Goal: Information Seeking & Learning: Learn about a topic

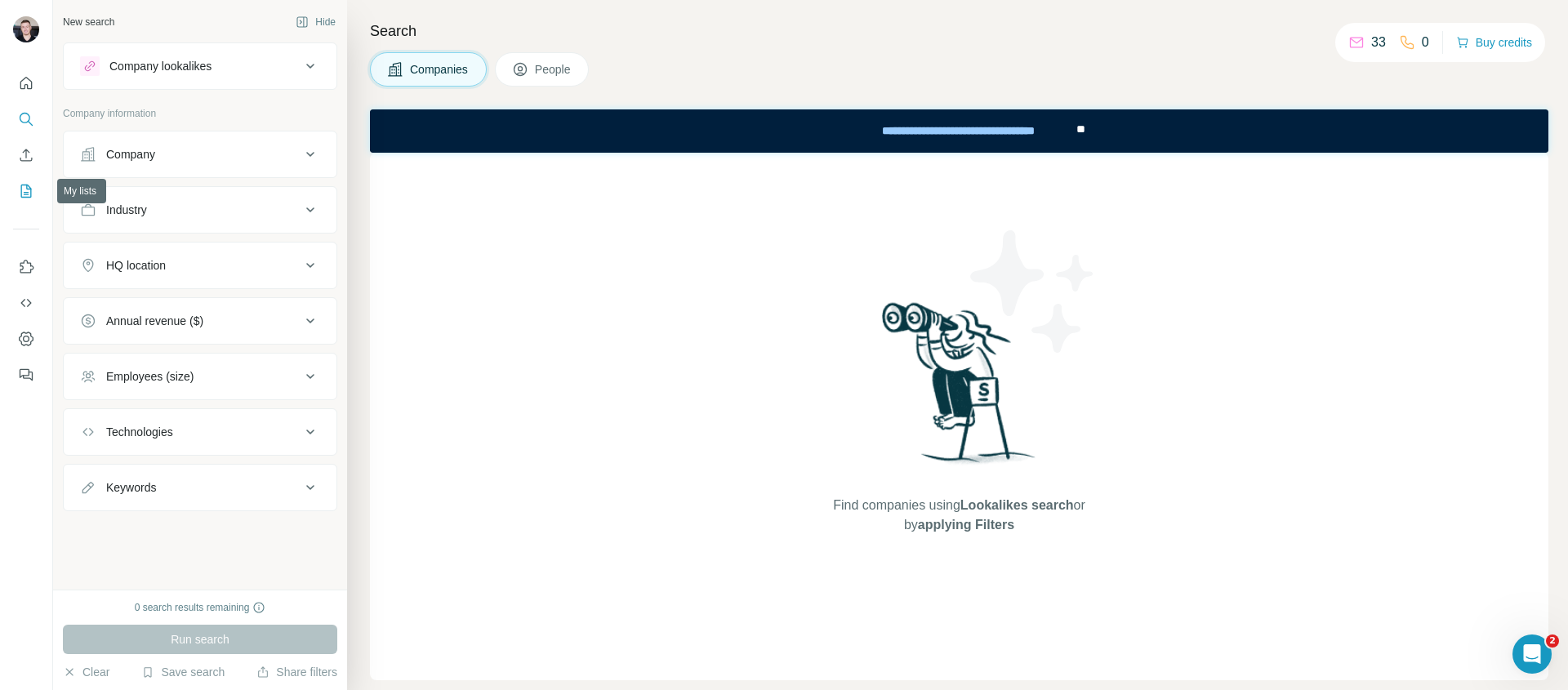
click at [24, 181] on button "My lists" at bounding box center [26, 191] width 26 height 29
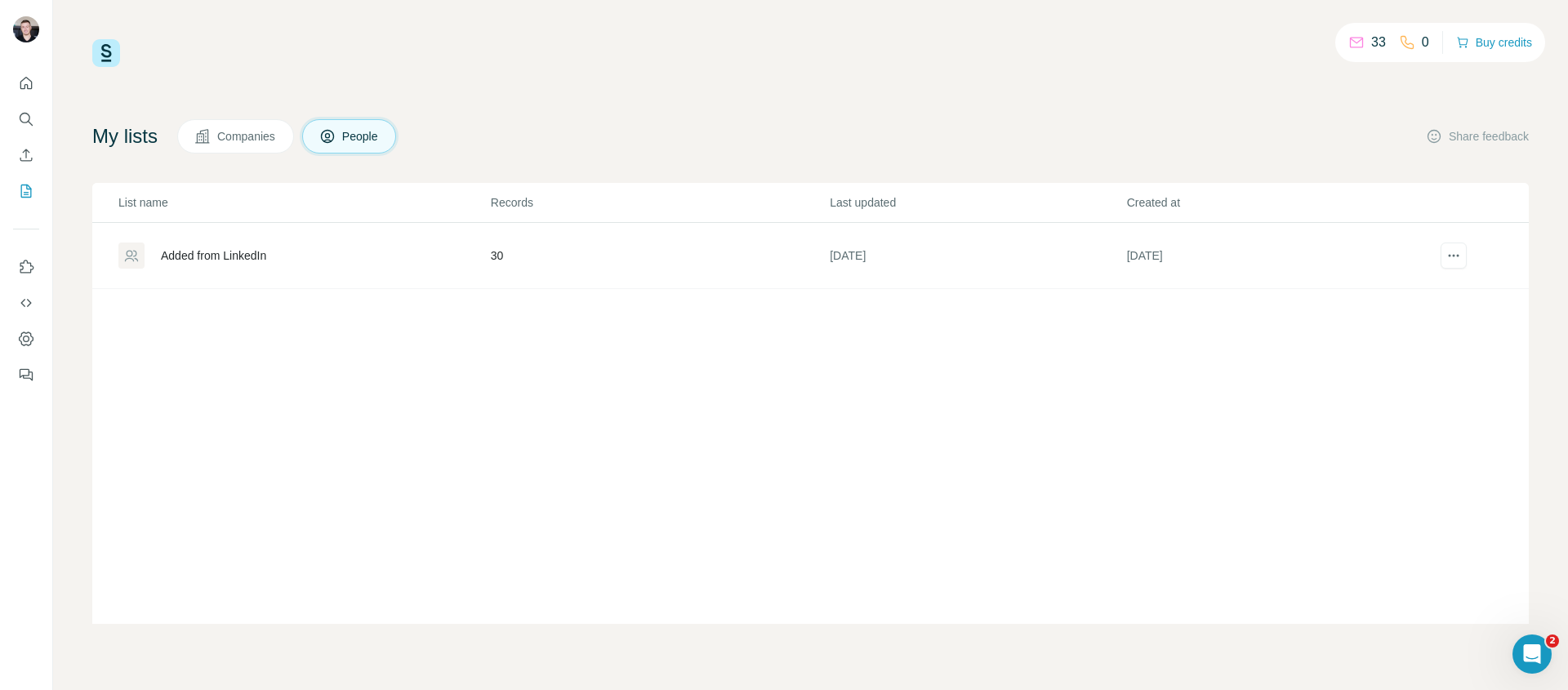
click at [497, 259] on td "30" at bounding box center [659, 256] width 339 height 66
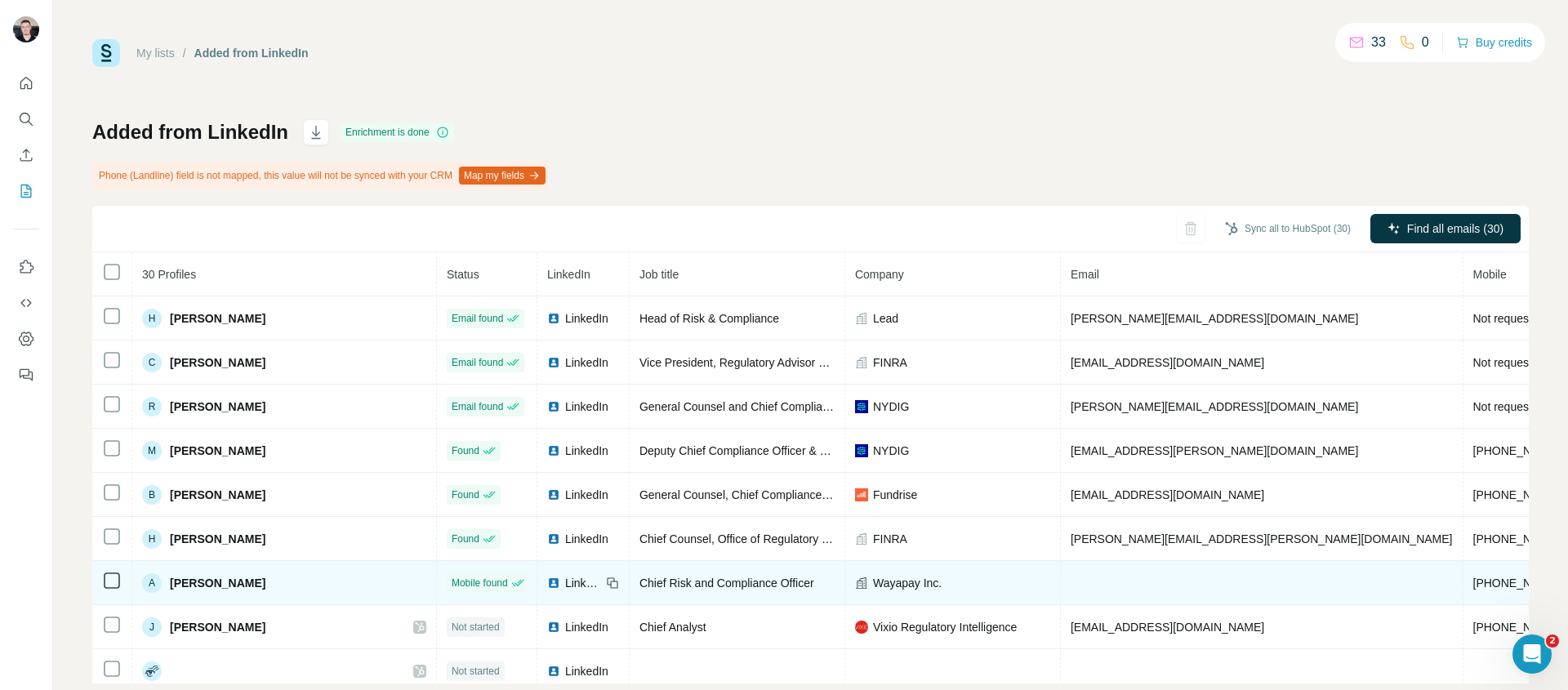
click at [565, 583] on span "LinkedIn" at bounding box center [583, 582] width 36 height 16
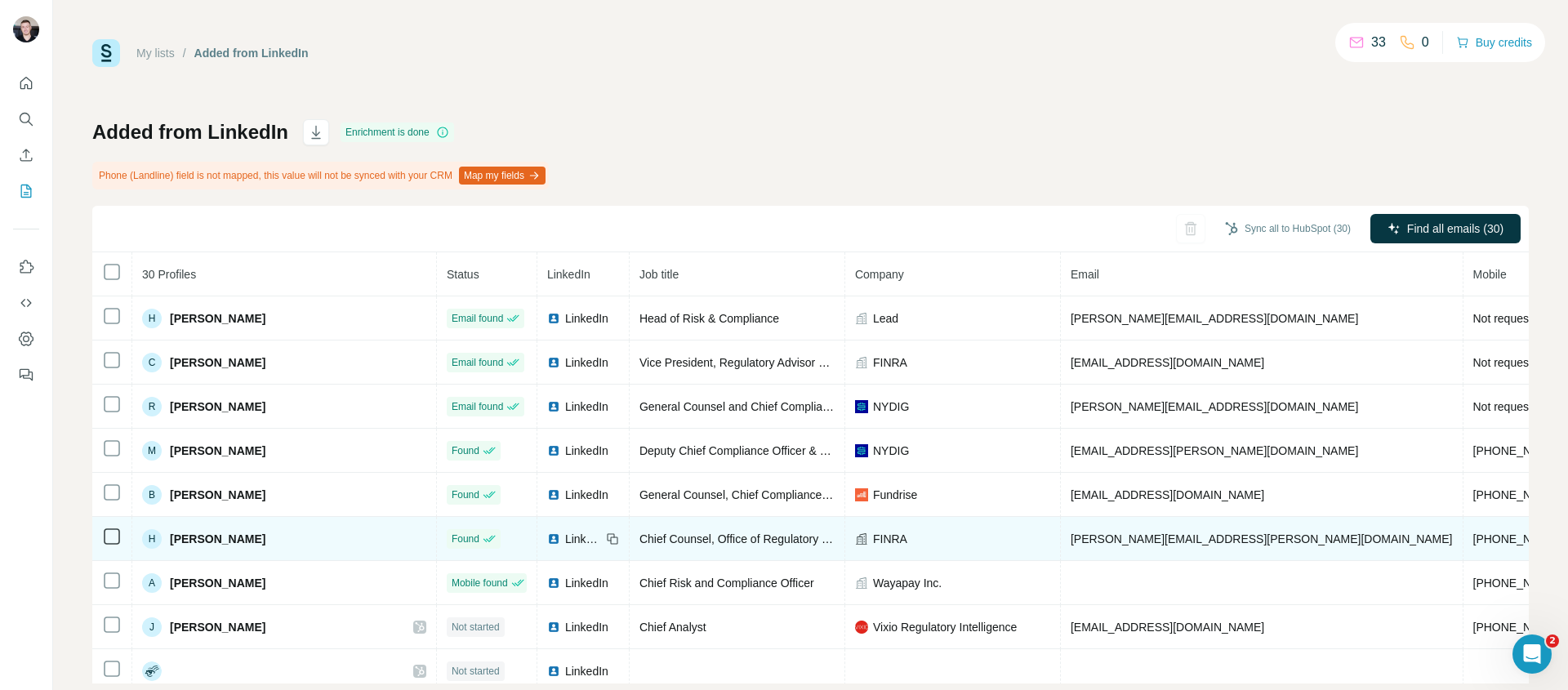
click at [565, 544] on span "LinkedIn" at bounding box center [583, 538] width 36 height 16
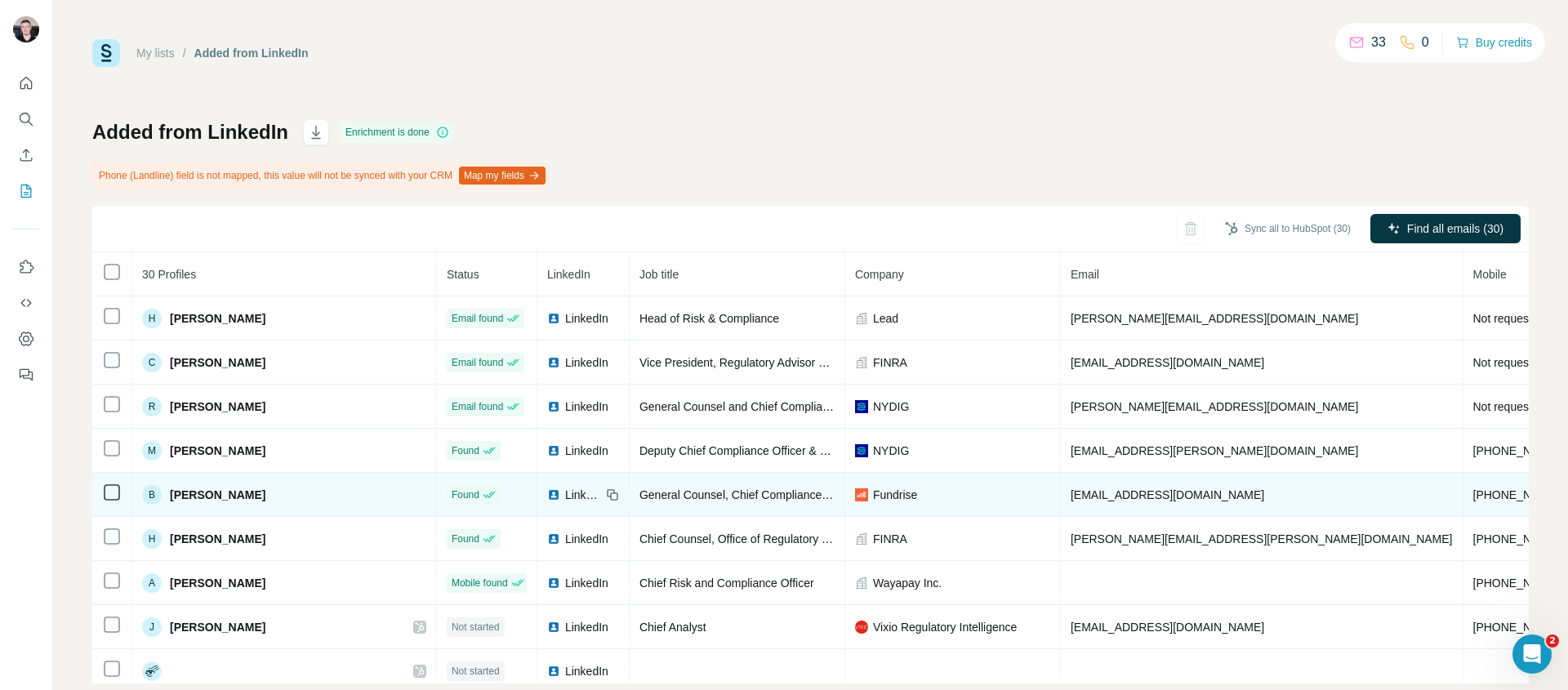
click at [565, 500] on span "LinkedIn" at bounding box center [583, 494] width 36 height 16
click at [565, 490] on span "LinkedIn" at bounding box center [583, 494] width 36 height 16
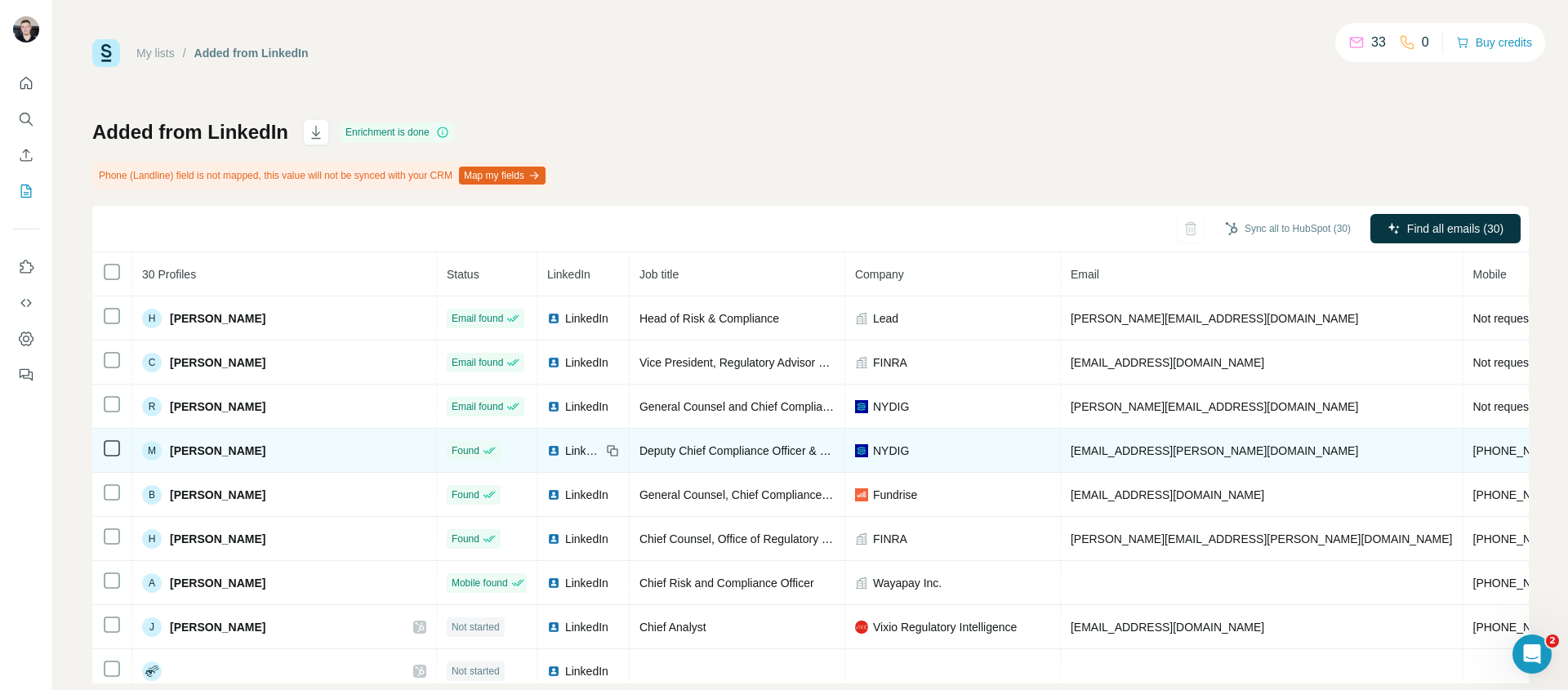
click at [547, 449] on div "LinkedIn" at bounding box center [574, 451] width 54 height 16
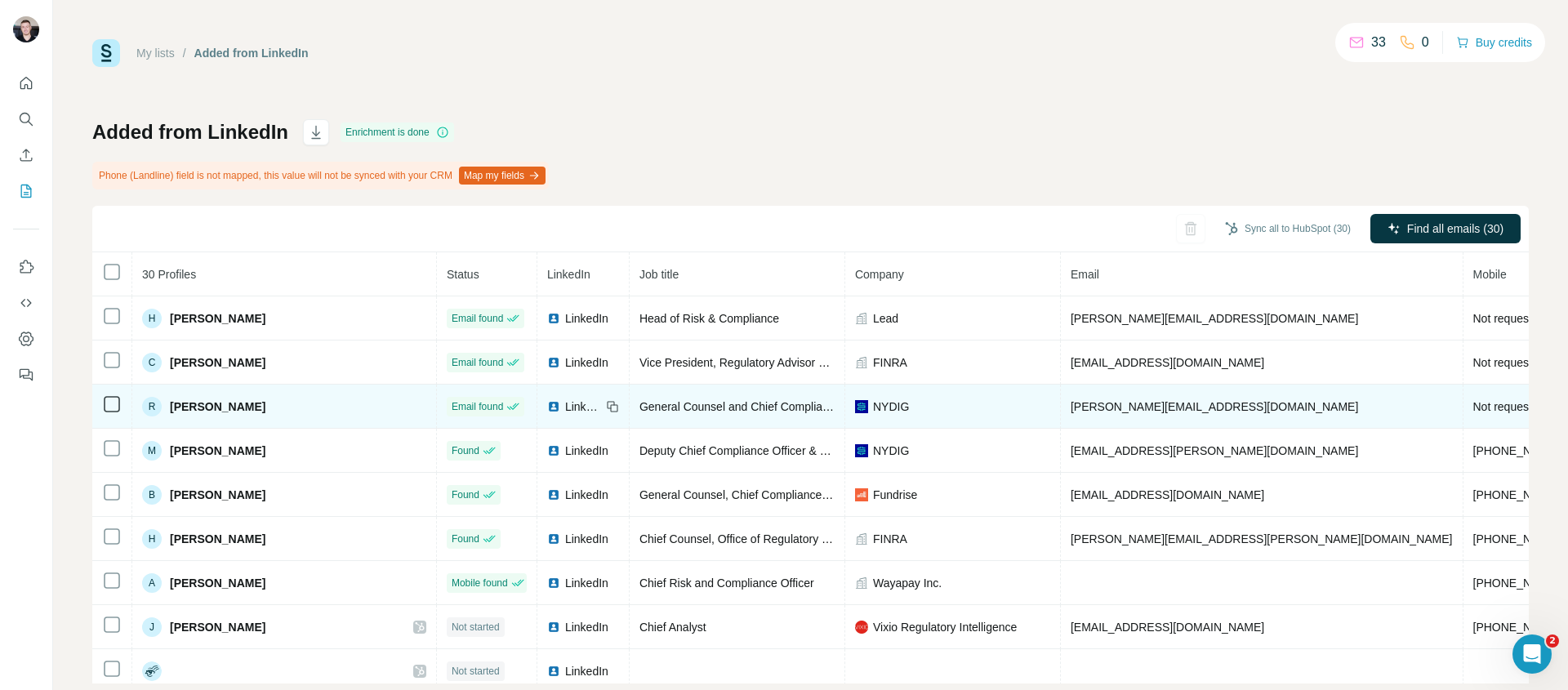
click at [565, 403] on span "LinkedIn" at bounding box center [583, 407] width 36 height 16
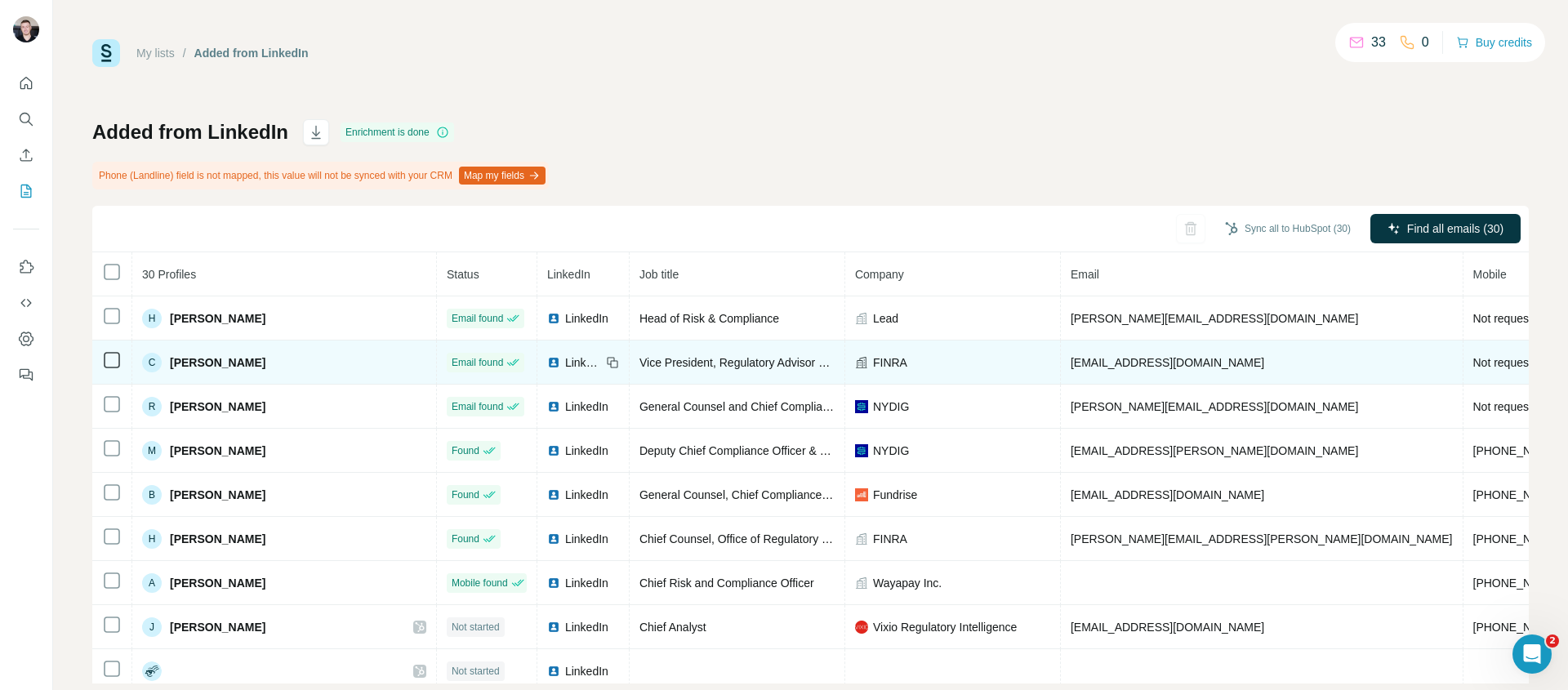
click at [547, 364] on img at bounding box center [553, 362] width 13 height 13
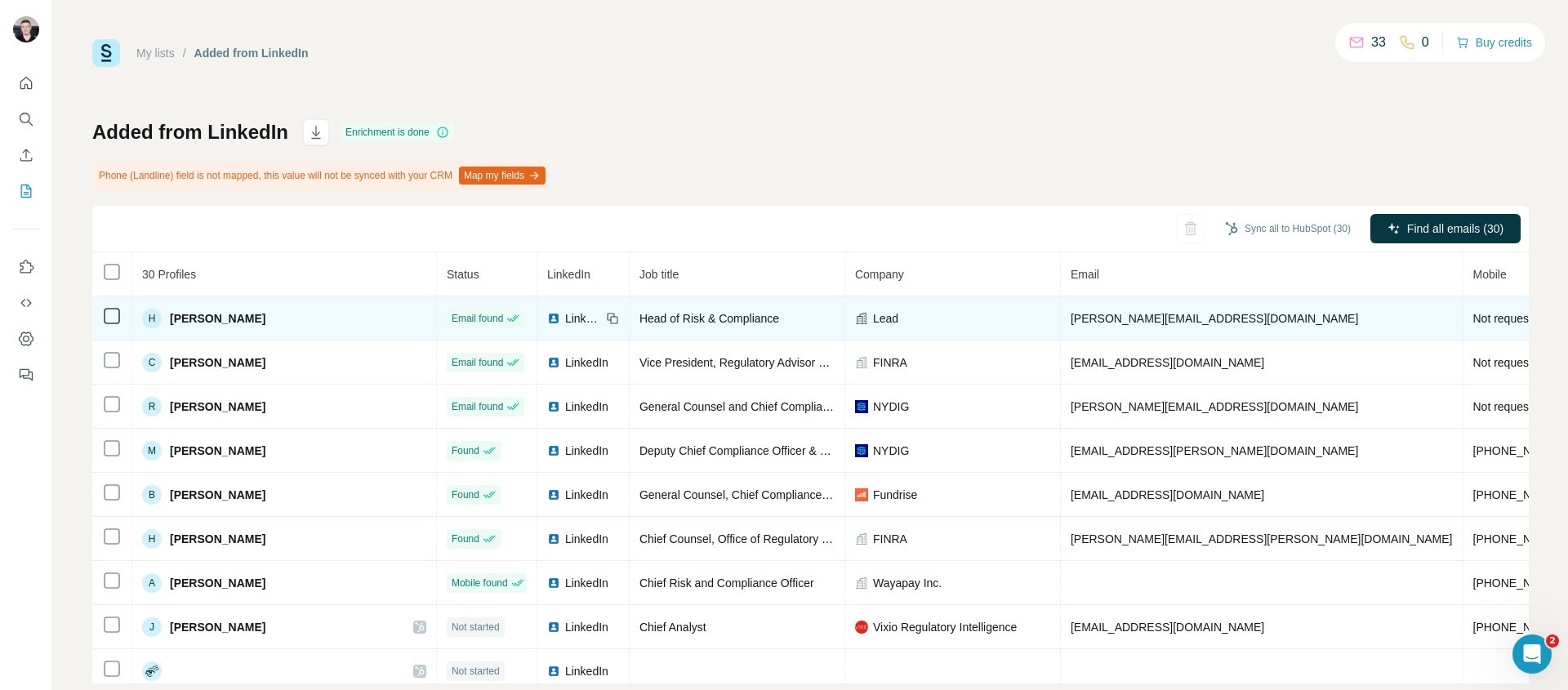
click at [547, 320] on div "LinkedIn" at bounding box center [574, 318] width 54 height 16
click at [565, 320] on span "LinkedIn" at bounding box center [583, 318] width 36 height 16
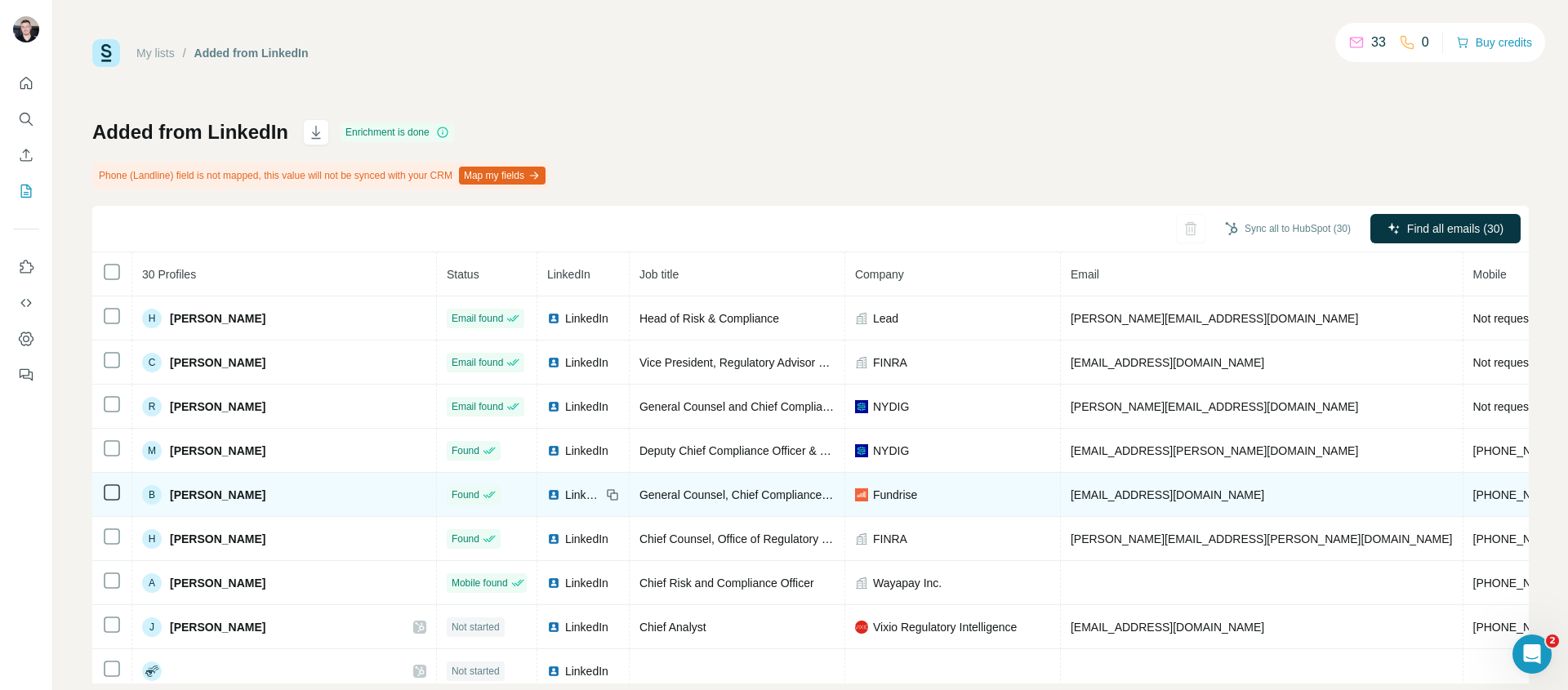
click at [565, 496] on span "LinkedIn" at bounding box center [583, 494] width 36 height 16
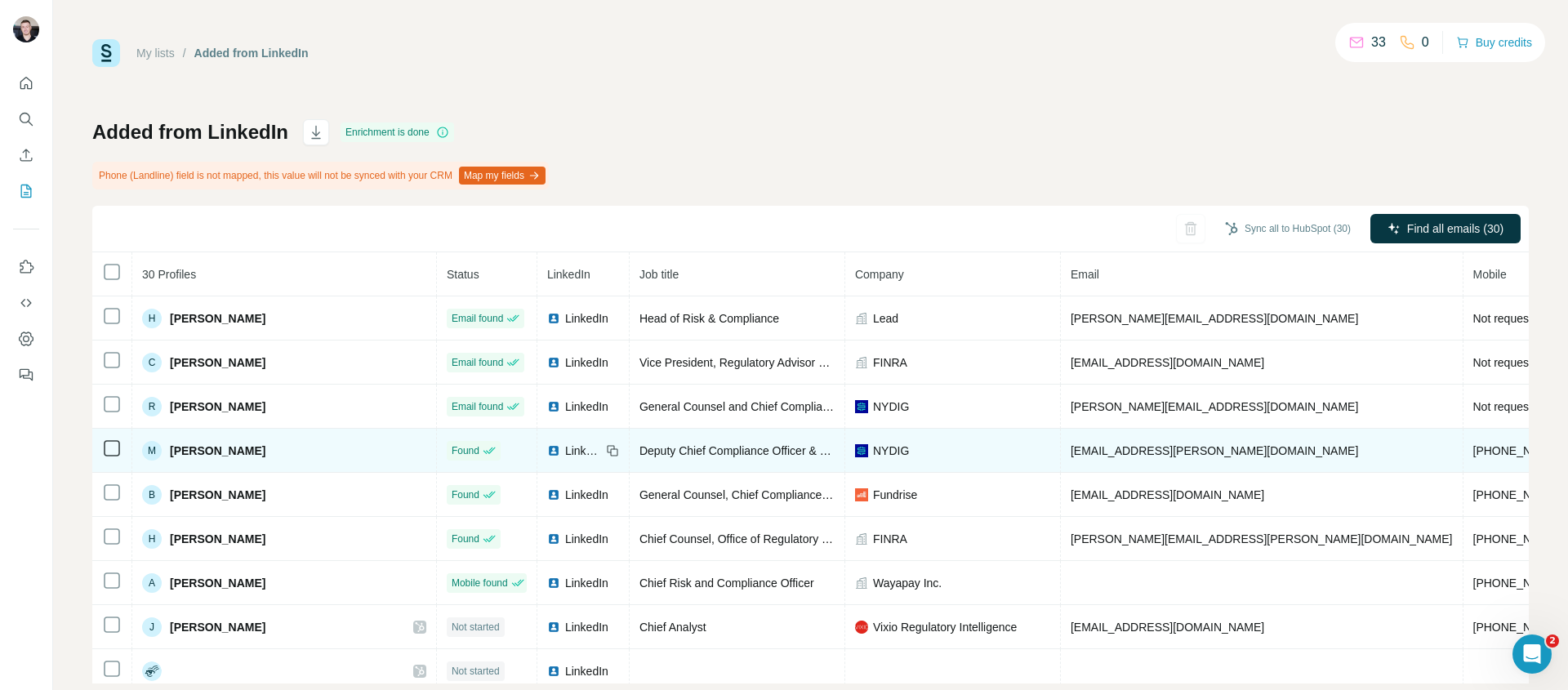
click at [565, 443] on span "LinkedIn" at bounding box center [583, 451] width 36 height 16
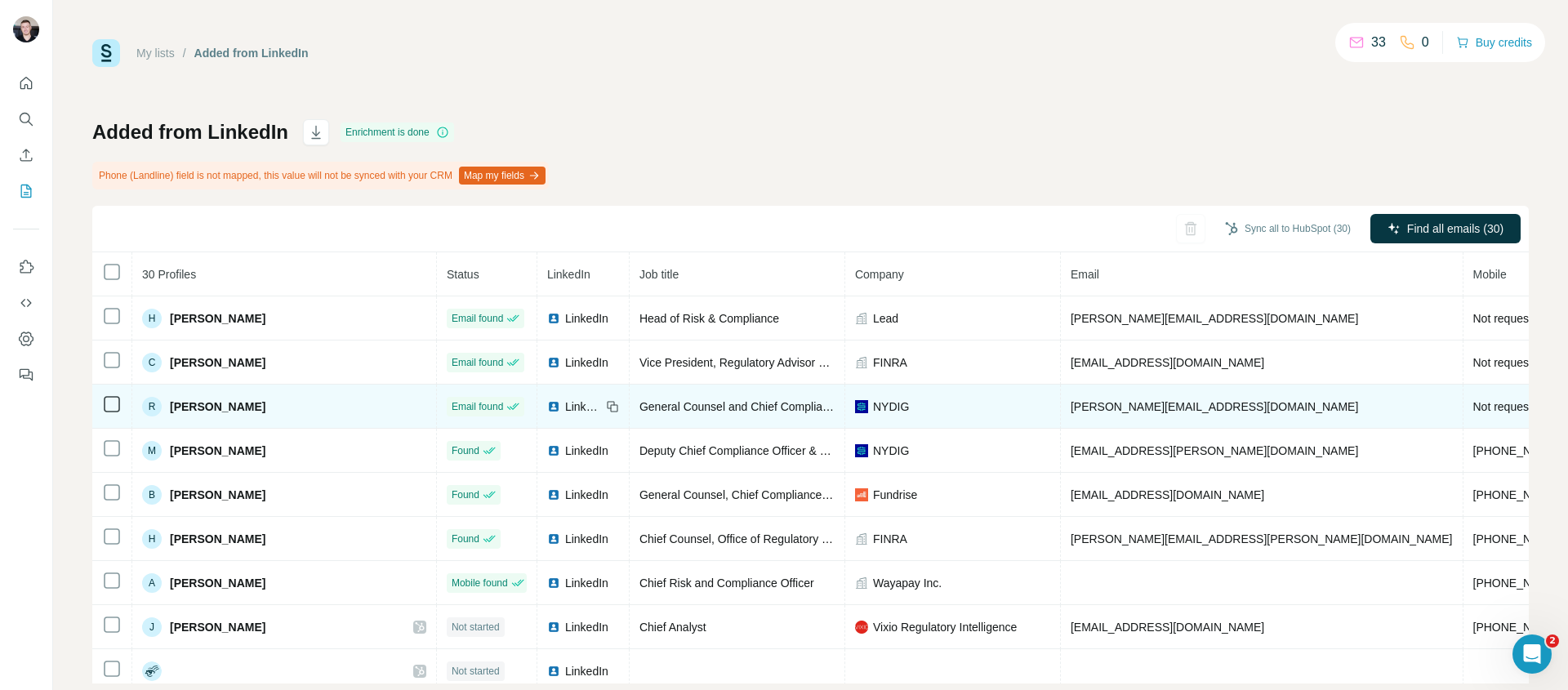
click at [565, 409] on span "LinkedIn" at bounding box center [583, 407] width 36 height 16
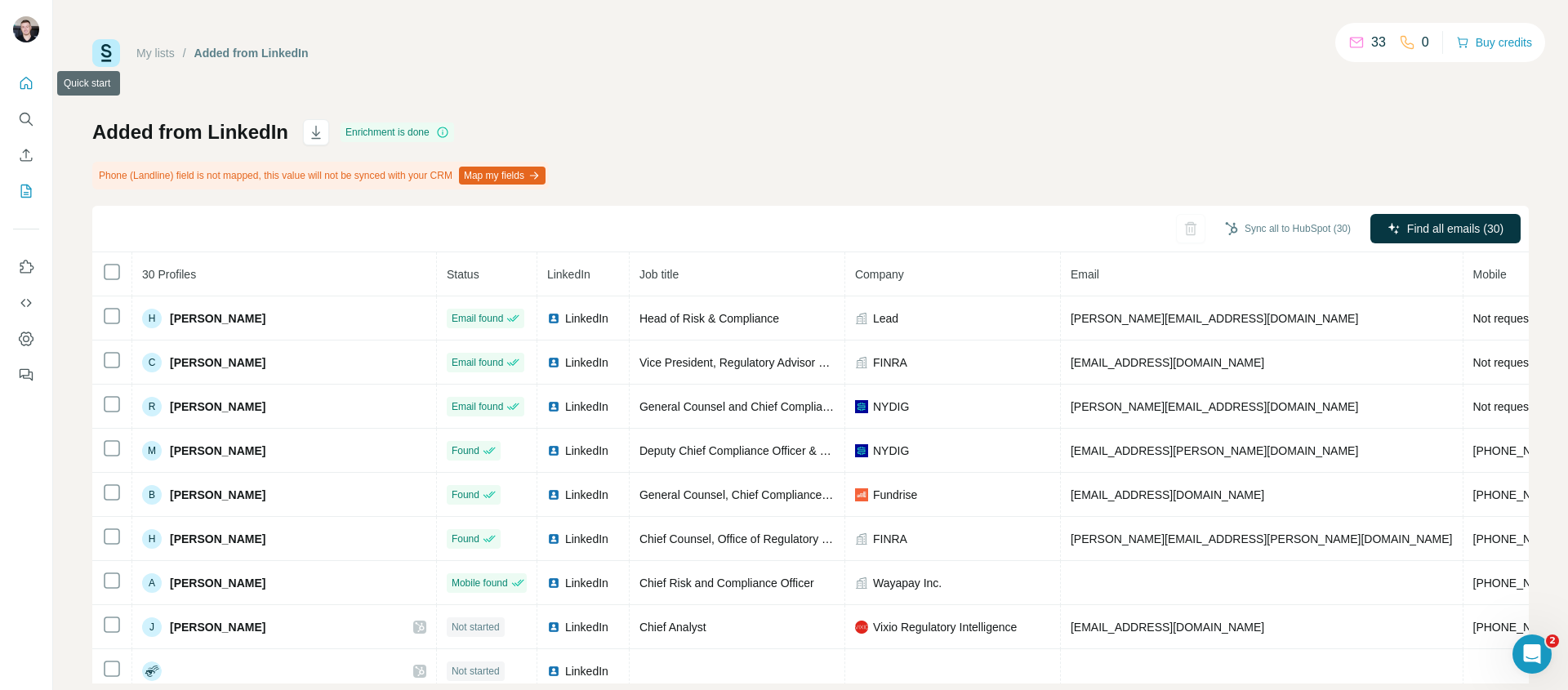
click at [30, 86] on icon "Quick start" at bounding box center [26, 83] width 16 height 16
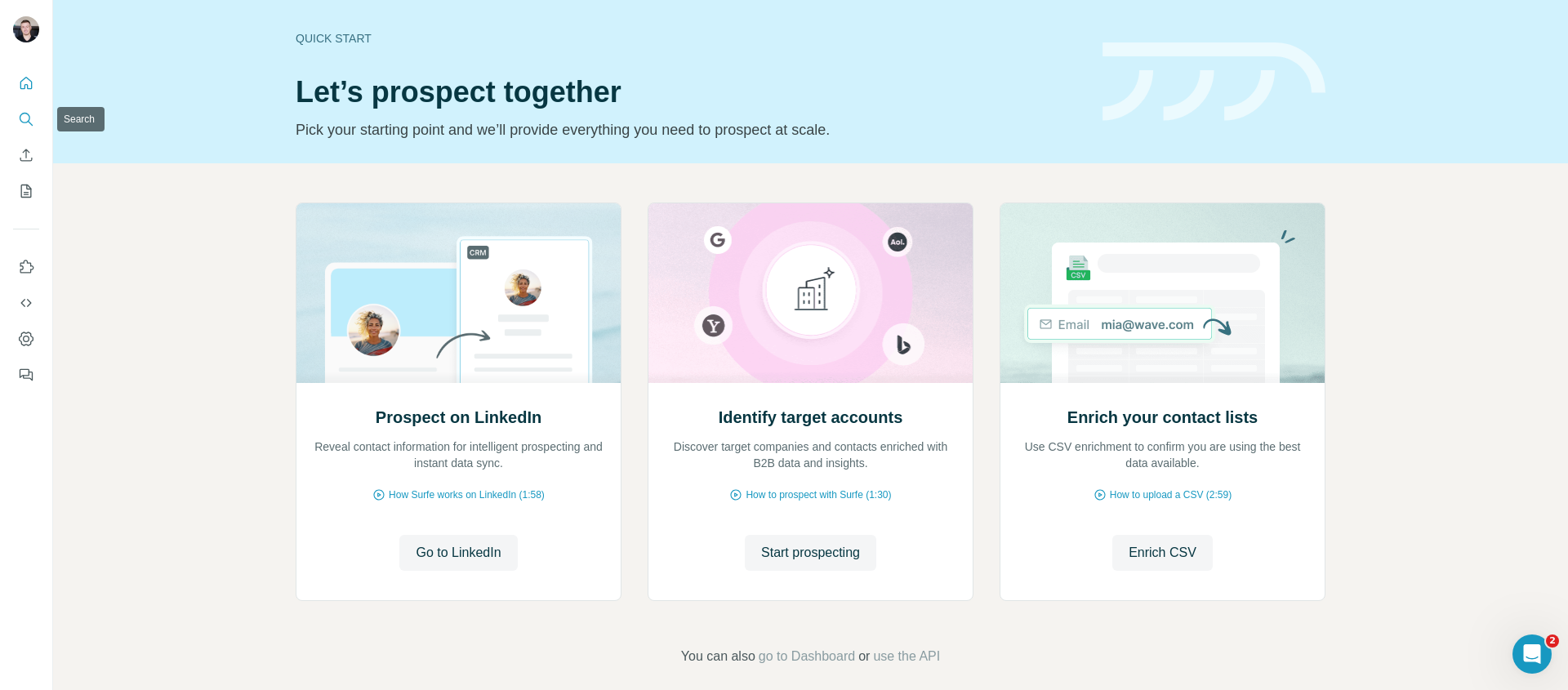
click at [28, 118] on icon "Search" at bounding box center [25, 118] width 10 height 10
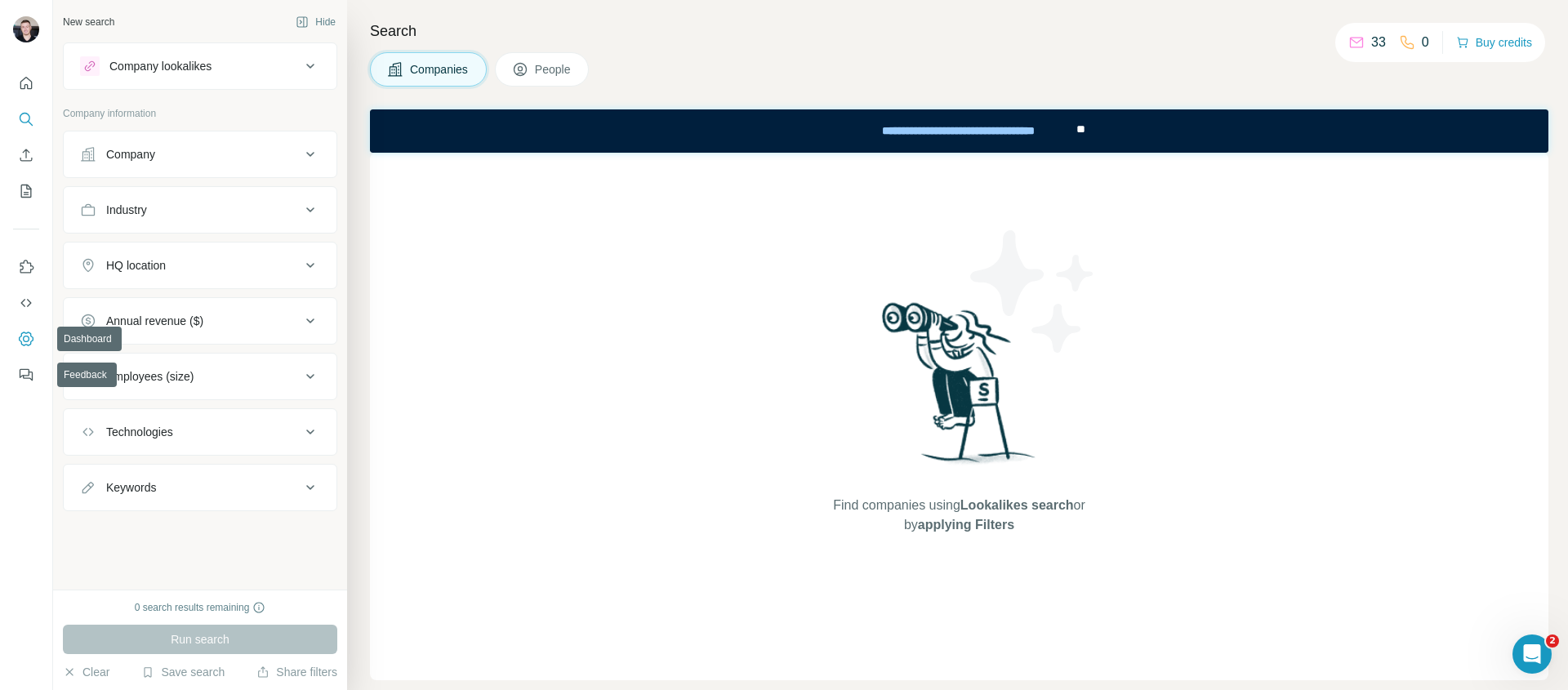
click at [27, 339] on icon "Dashboard" at bounding box center [26, 339] width 16 height 16
click at [520, 78] on button "People" at bounding box center [543, 70] width 95 height 34
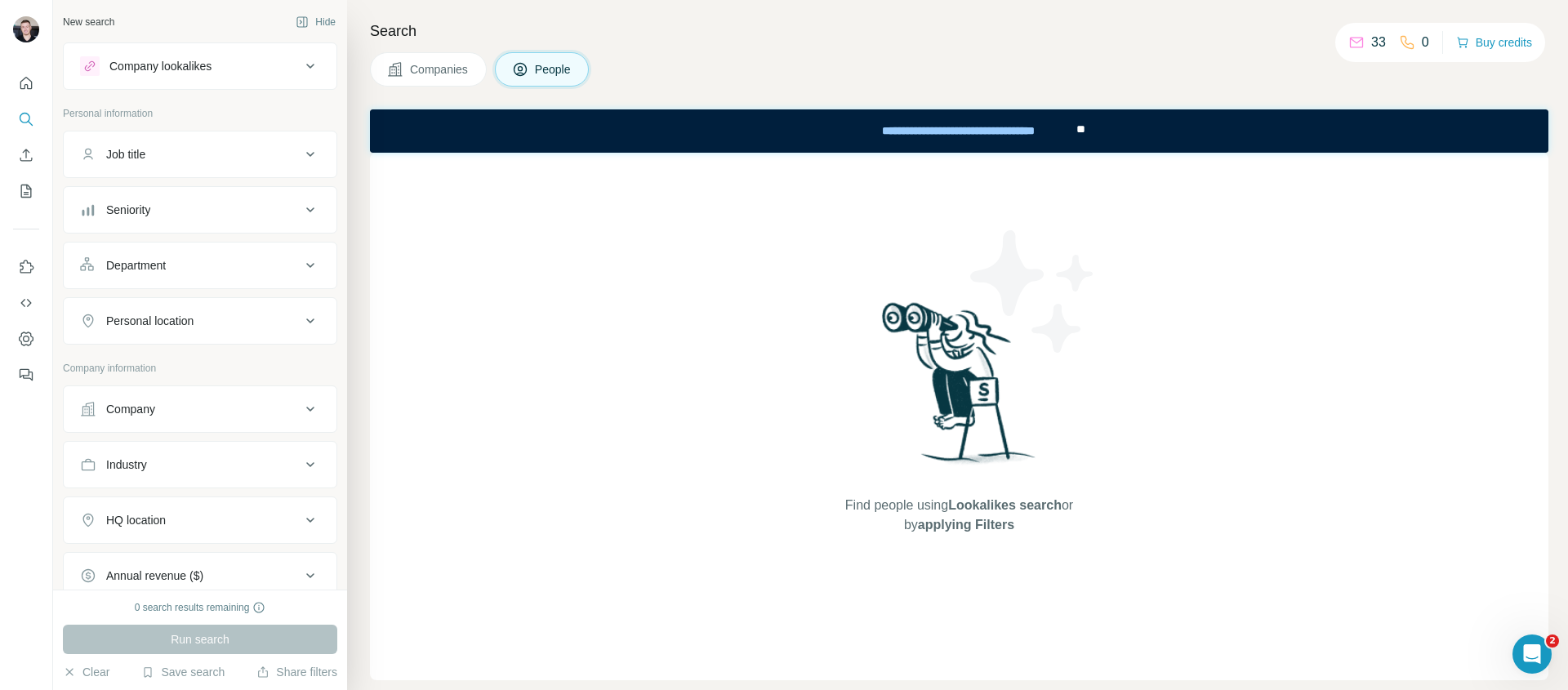
click at [180, 159] on div "Job title" at bounding box center [190, 154] width 221 height 16
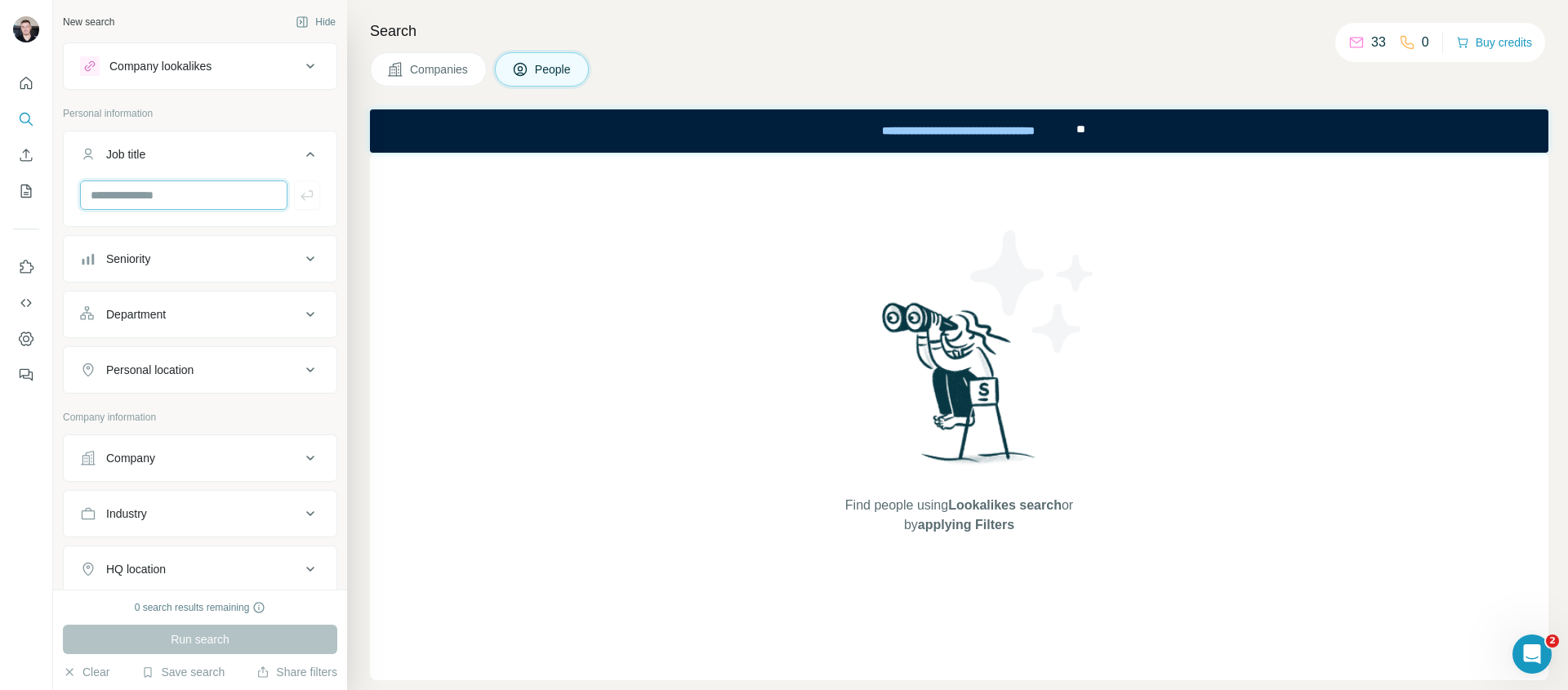
click at [162, 199] on input "text" at bounding box center [184, 196] width 208 height 29
type input "**********"
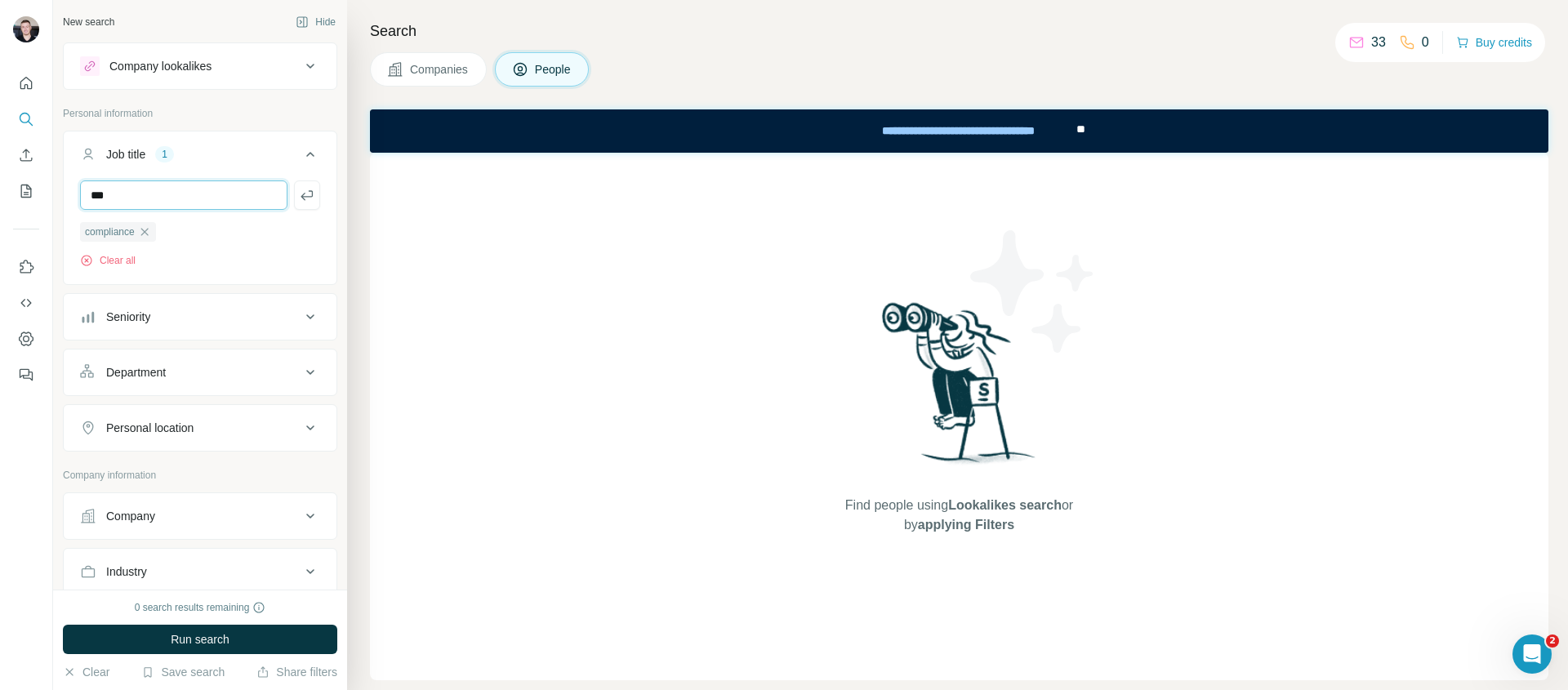
type input "***"
type input "*********"
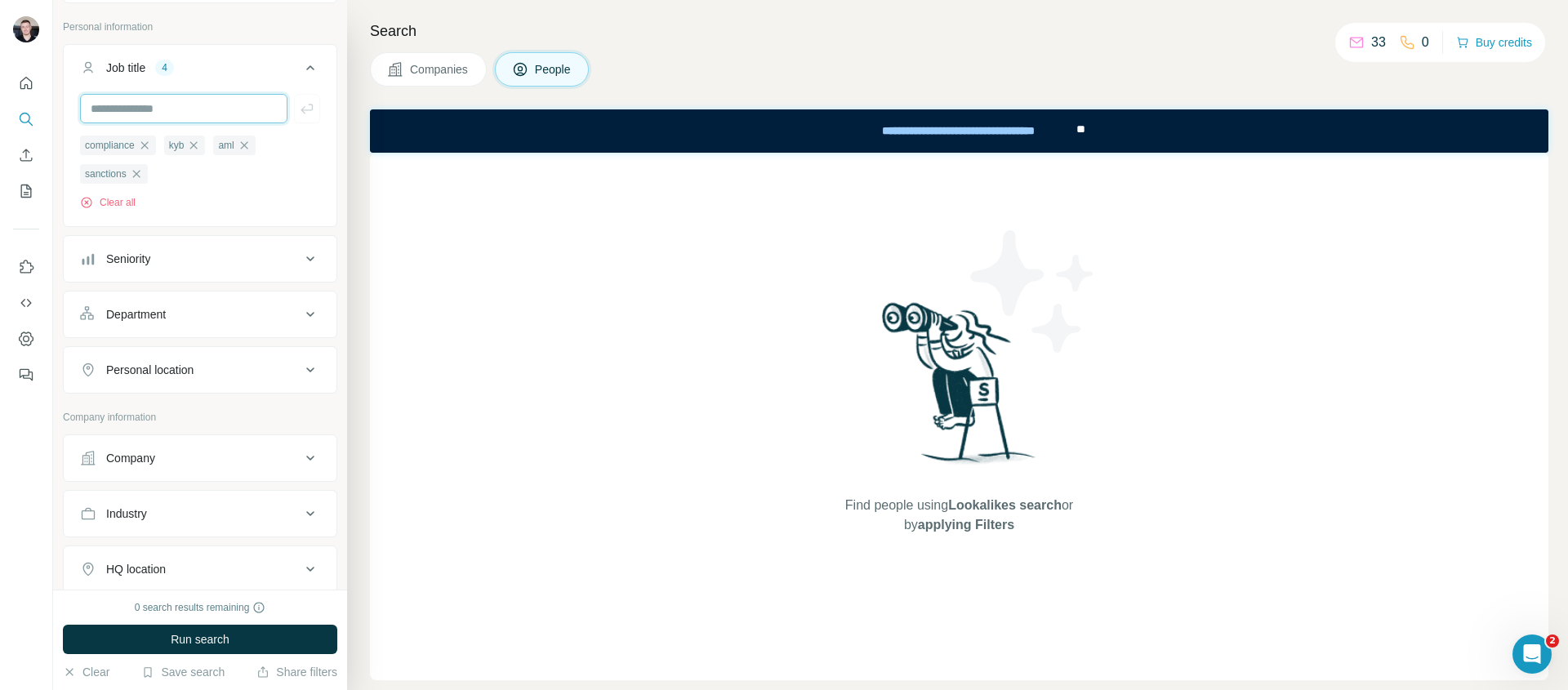
scroll to position [189, 0]
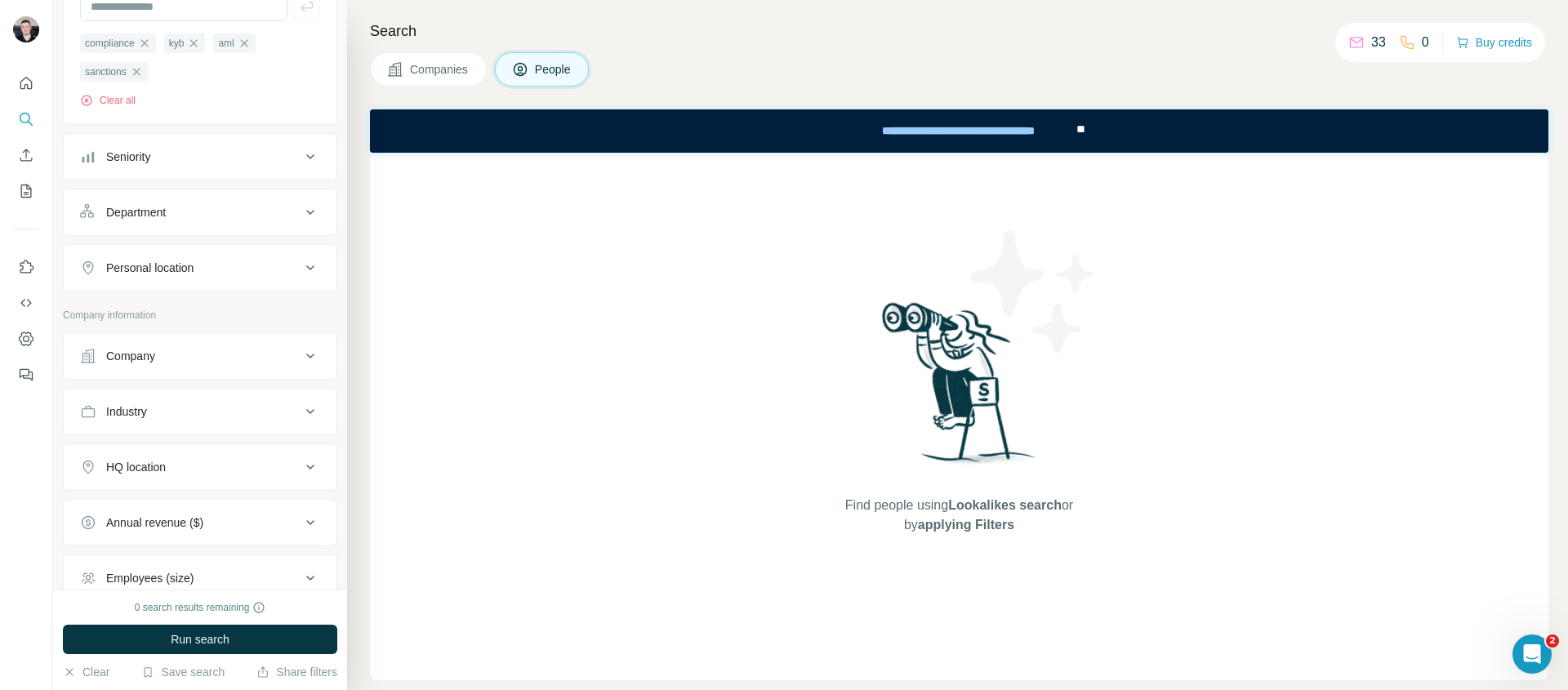
click at [189, 272] on div "Personal location" at bounding box center [149, 268] width 87 height 16
click at [165, 308] on input "text" at bounding box center [200, 308] width 240 height 29
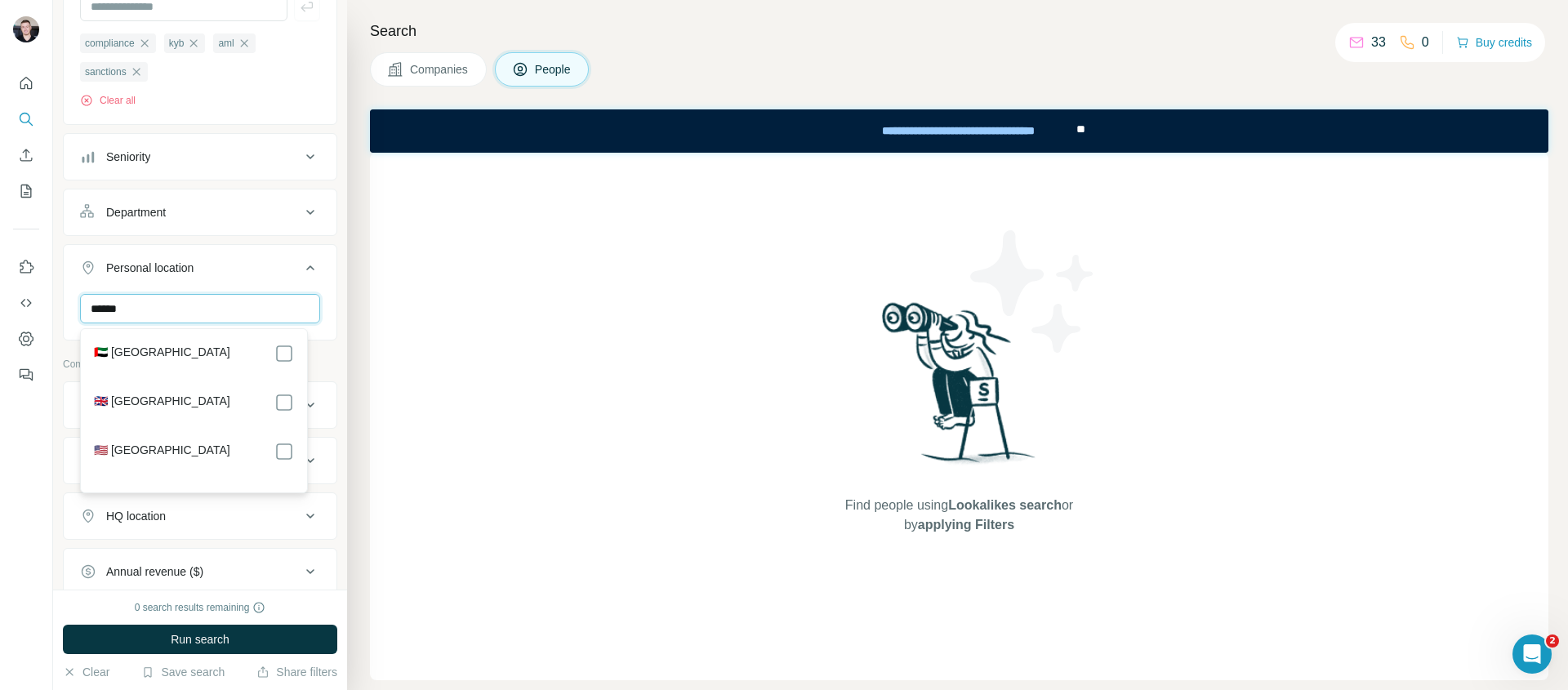
type input "******"
click at [183, 438] on div "🇦🇪 [GEOGRAPHIC_DATA] 🇬🇧 [GEOGRAPHIC_DATA] 🇺🇸 [GEOGRAPHIC_DATA]" at bounding box center [194, 411] width 220 height 157
click at [178, 442] on label "🇺🇸 [GEOGRAPHIC_DATA]" at bounding box center [162, 451] width 136 height 20
click at [61, 408] on div "New search Hide Company lookalikes Personal information Job title 4 compliance …" at bounding box center [200, 295] width 294 height 590
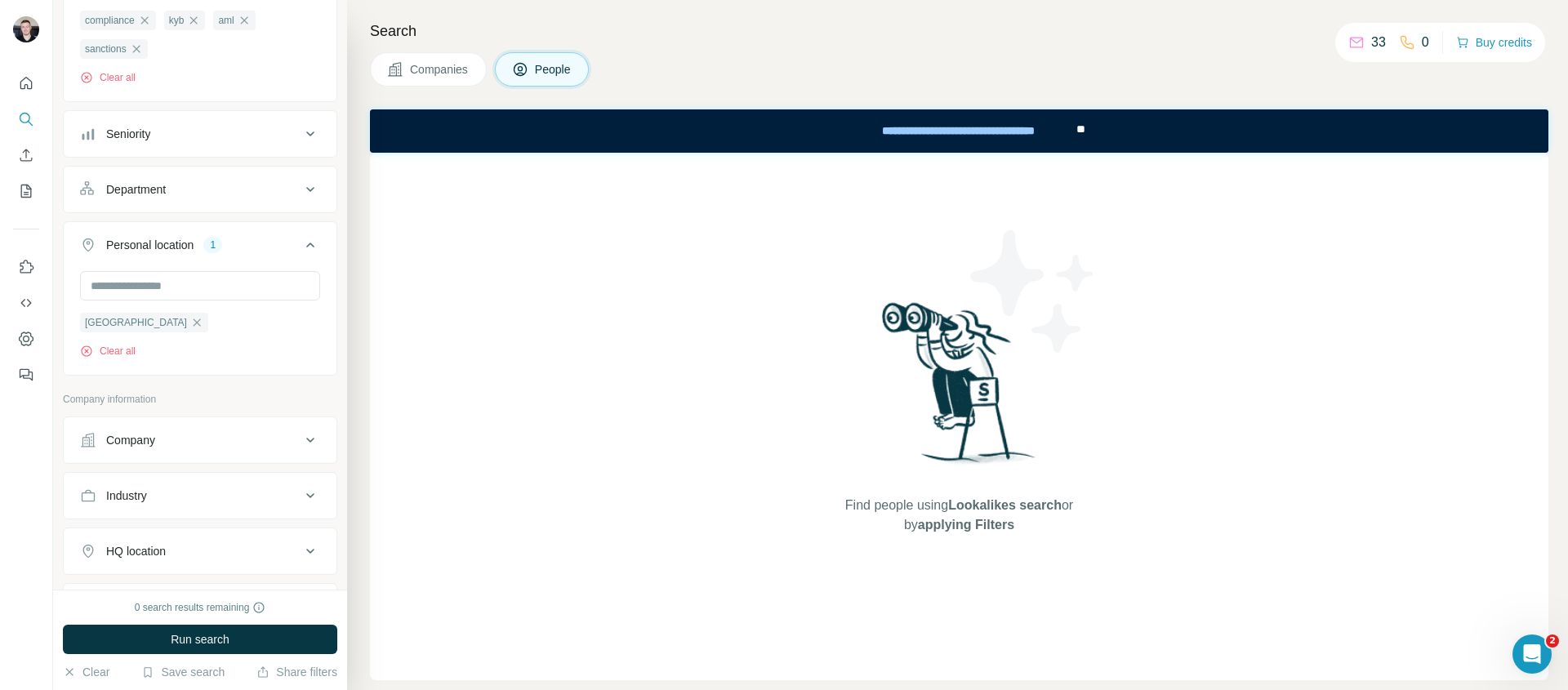
scroll to position [221, 0]
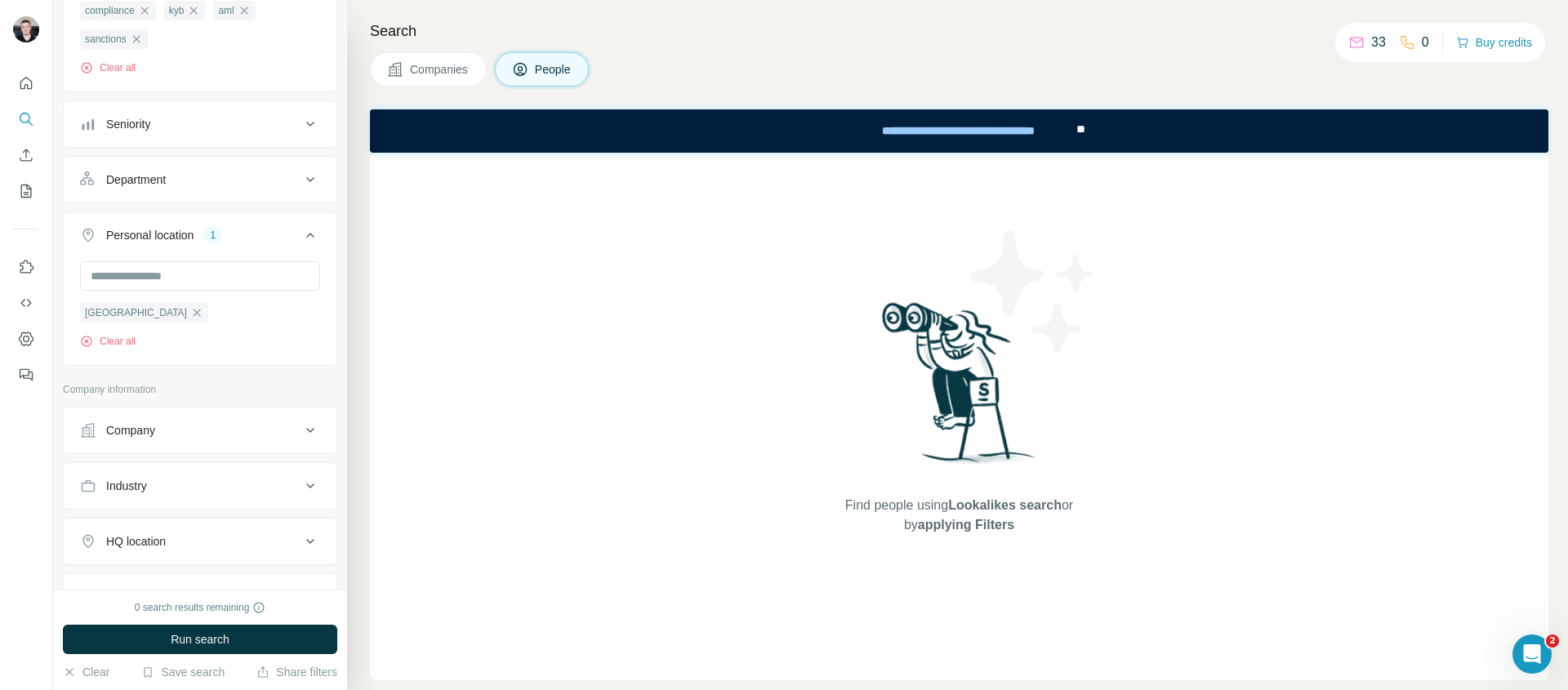
click at [165, 426] on div "Company" at bounding box center [190, 430] width 221 height 16
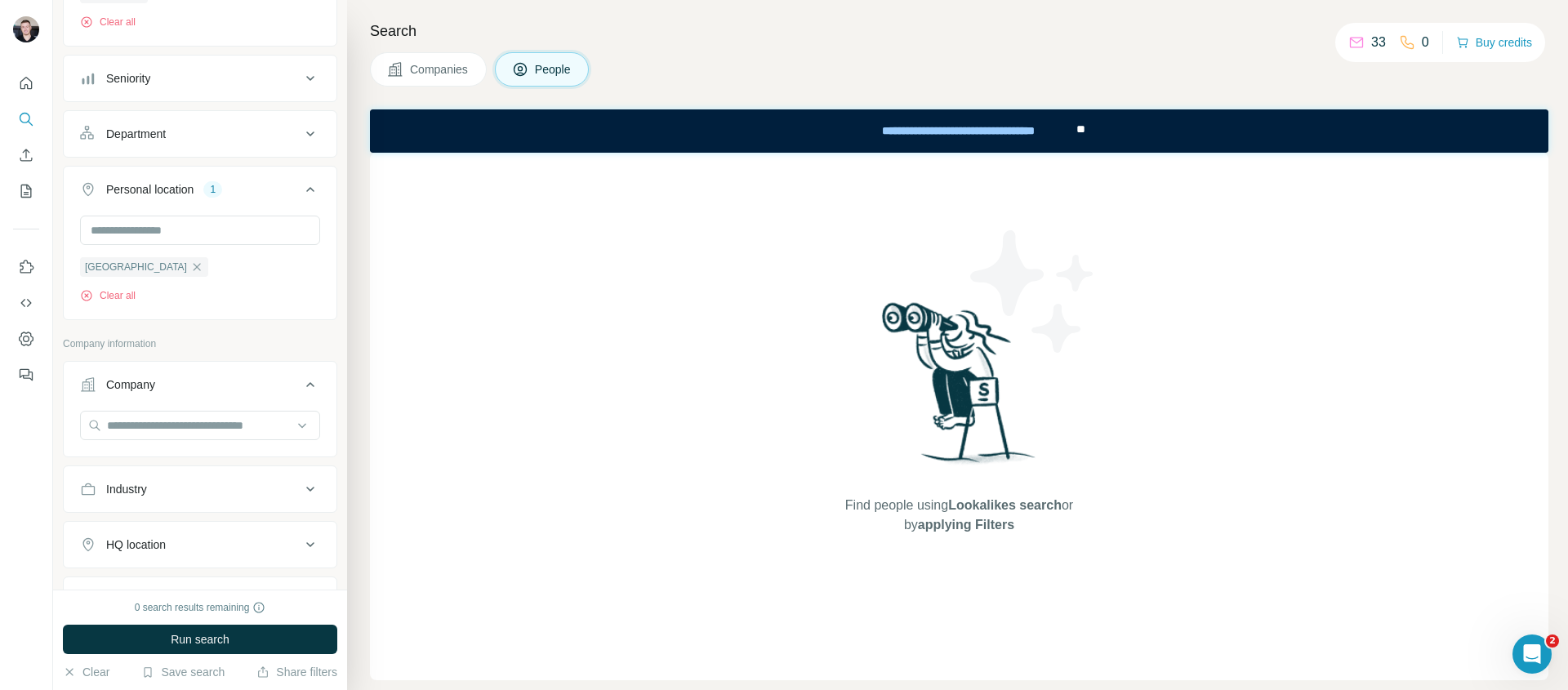
scroll to position [401, 0]
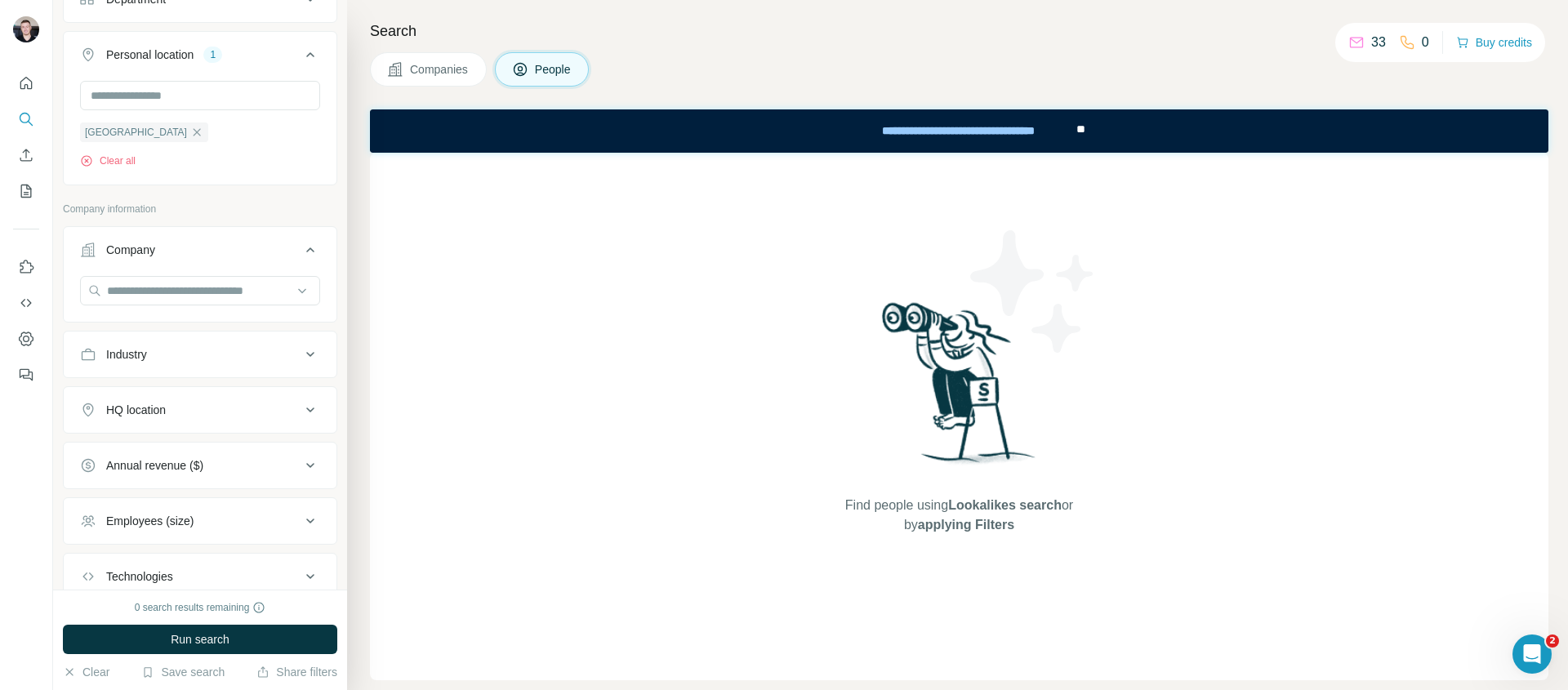
click at [175, 360] on div "Industry" at bounding box center [190, 354] width 221 height 16
click at [155, 407] on div at bounding box center [191, 395] width 202 height 28
type input "*"
type input "***"
click at [123, 521] on p "FinTech" at bounding box center [114, 522] width 40 height 16
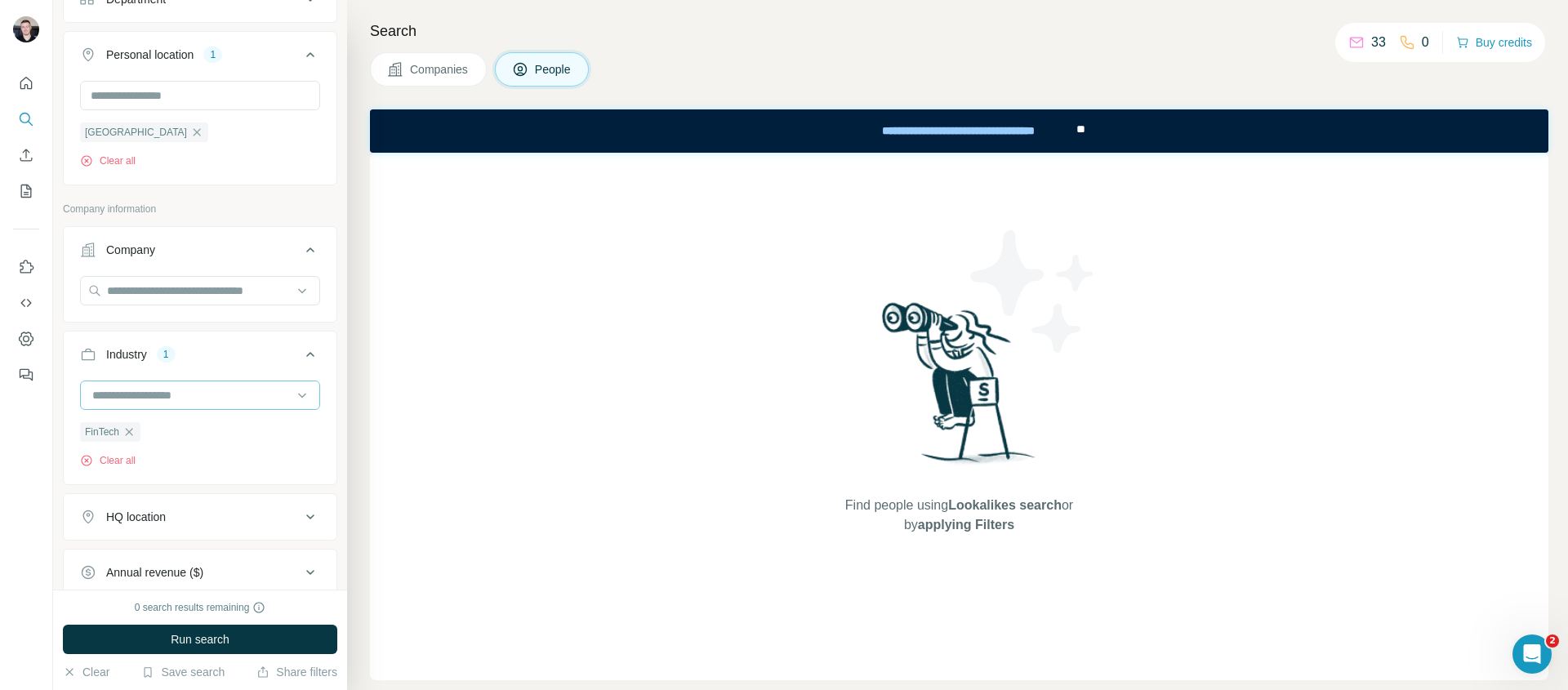
click at [188, 397] on input at bounding box center [191, 395] width 202 height 18
click at [163, 375] on button "Industry 1" at bounding box center [200, 357] width 273 height 46
click at [165, 370] on button "Industry 1" at bounding box center [200, 355] width 273 height 40
click at [159, 389] on input at bounding box center [191, 395] width 202 height 18
click at [165, 398] on input at bounding box center [191, 395] width 202 height 18
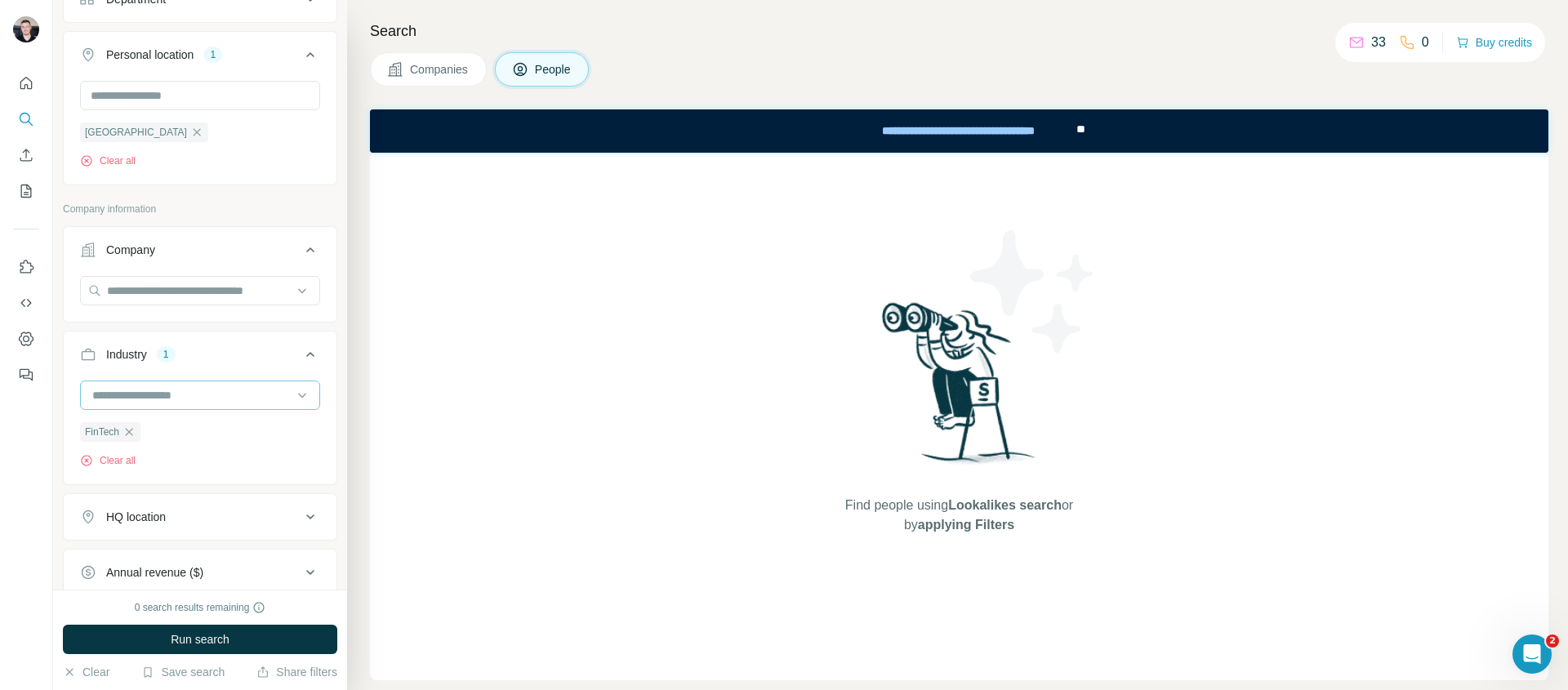
click at [165, 397] on input at bounding box center [191, 395] width 202 height 18
type input "*****"
click at [151, 428] on p "Compliance" at bounding box center [124, 434] width 60 height 16
click at [176, 403] on input at bounding box center [191, 395] width 202 height 18
type input "*"
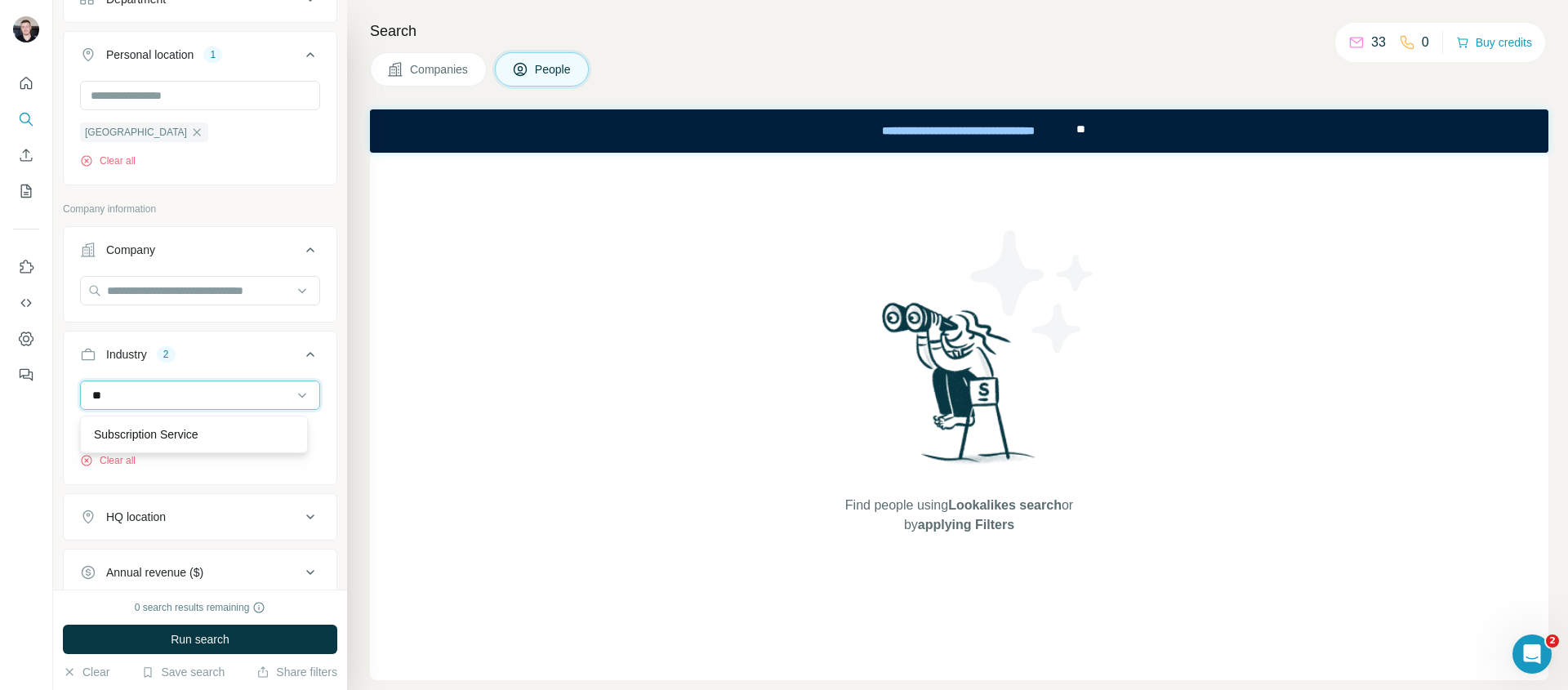
type input "*"
type input "*****"
click at [165, 481] on div "Financial Services" at bounding box center [194, 494] width 220 height 29
click at [213, 393] on input at bounding box center [191, 395] width 202 height 18
type input "***"
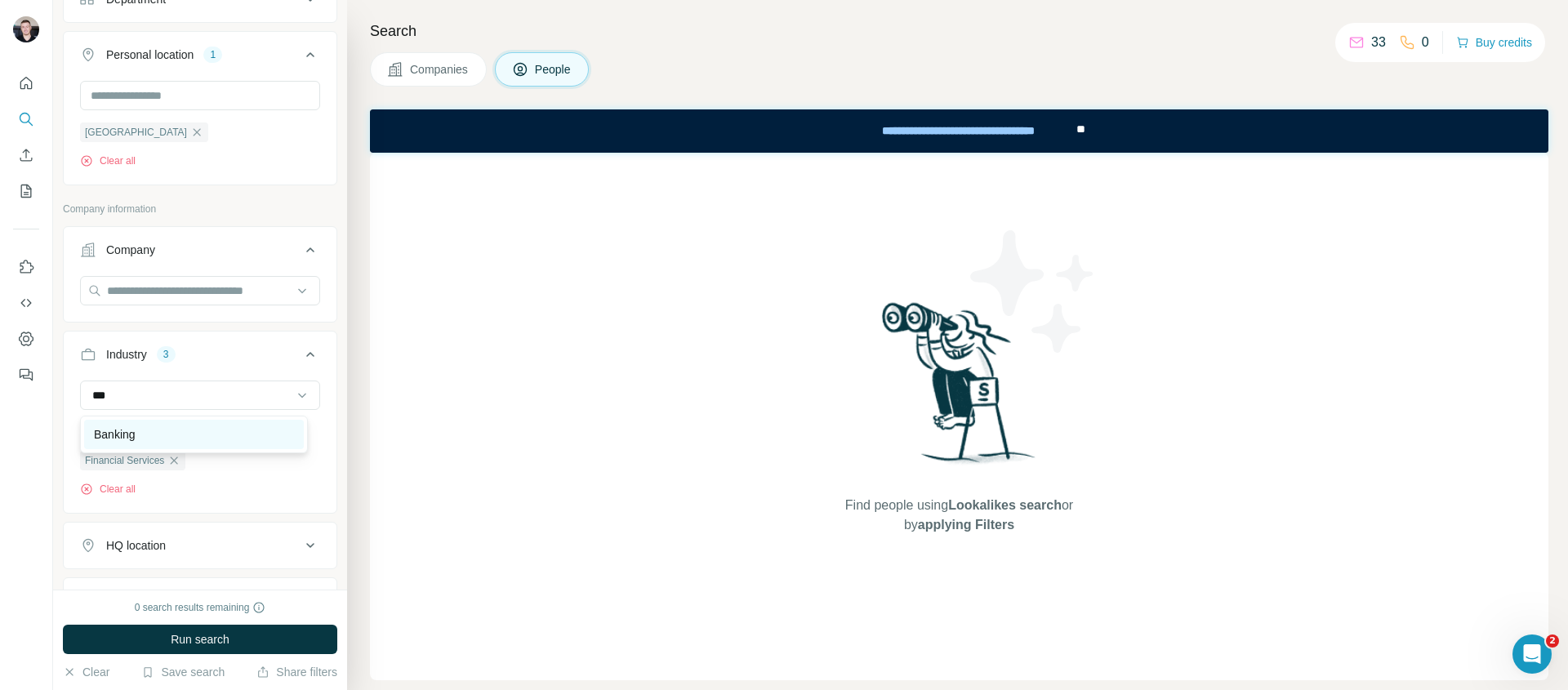
click at [165, 432] on div "Banking" at bounding box center [194, 434] width 200 height 16
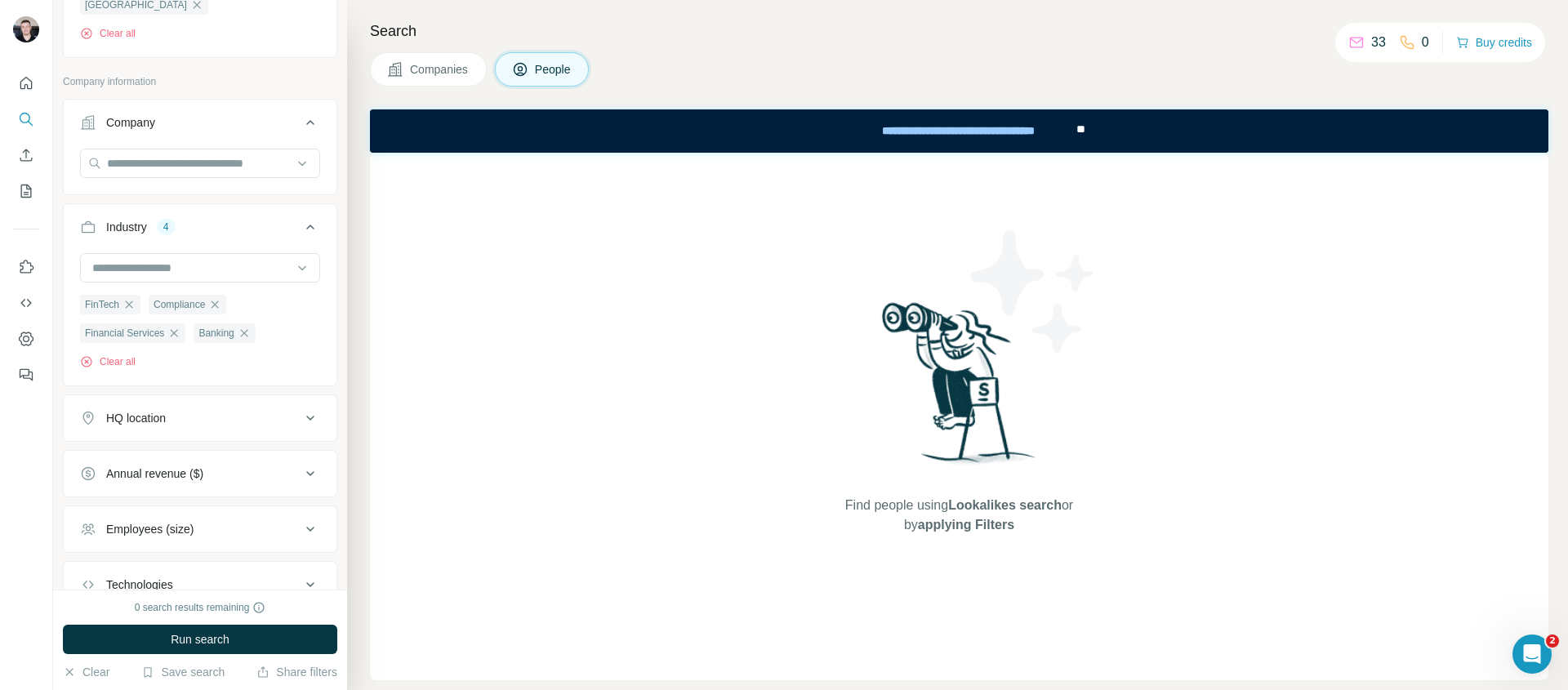
scroll to position [609, 0]
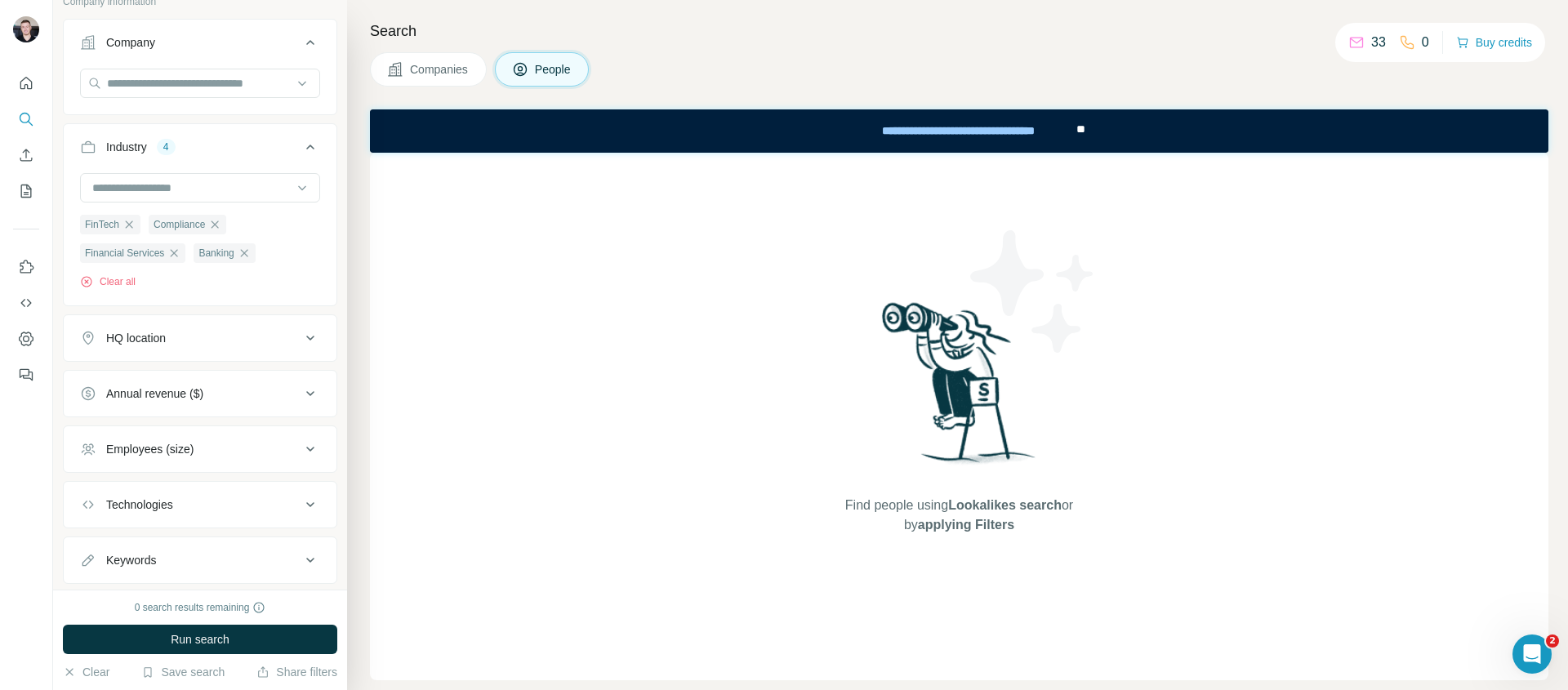
click at [202, 339] on div "HQ location" at bounding box center [190, 338] width 221 height 16
click at [188, 376] on input "text" at bounding box center [200, 379] width 240 height 29
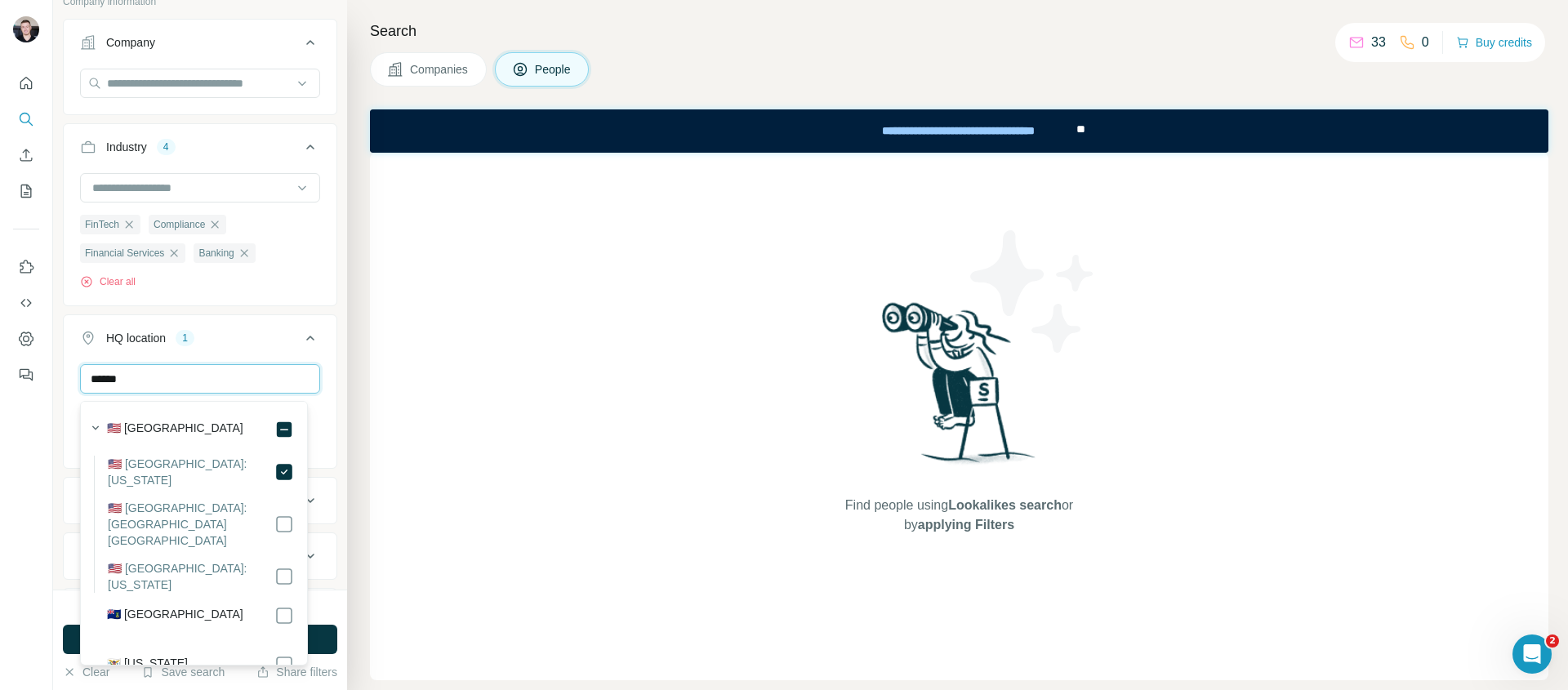
click at [186, 386] on input "******" at bounding box center [200, 379] width 240 height 29
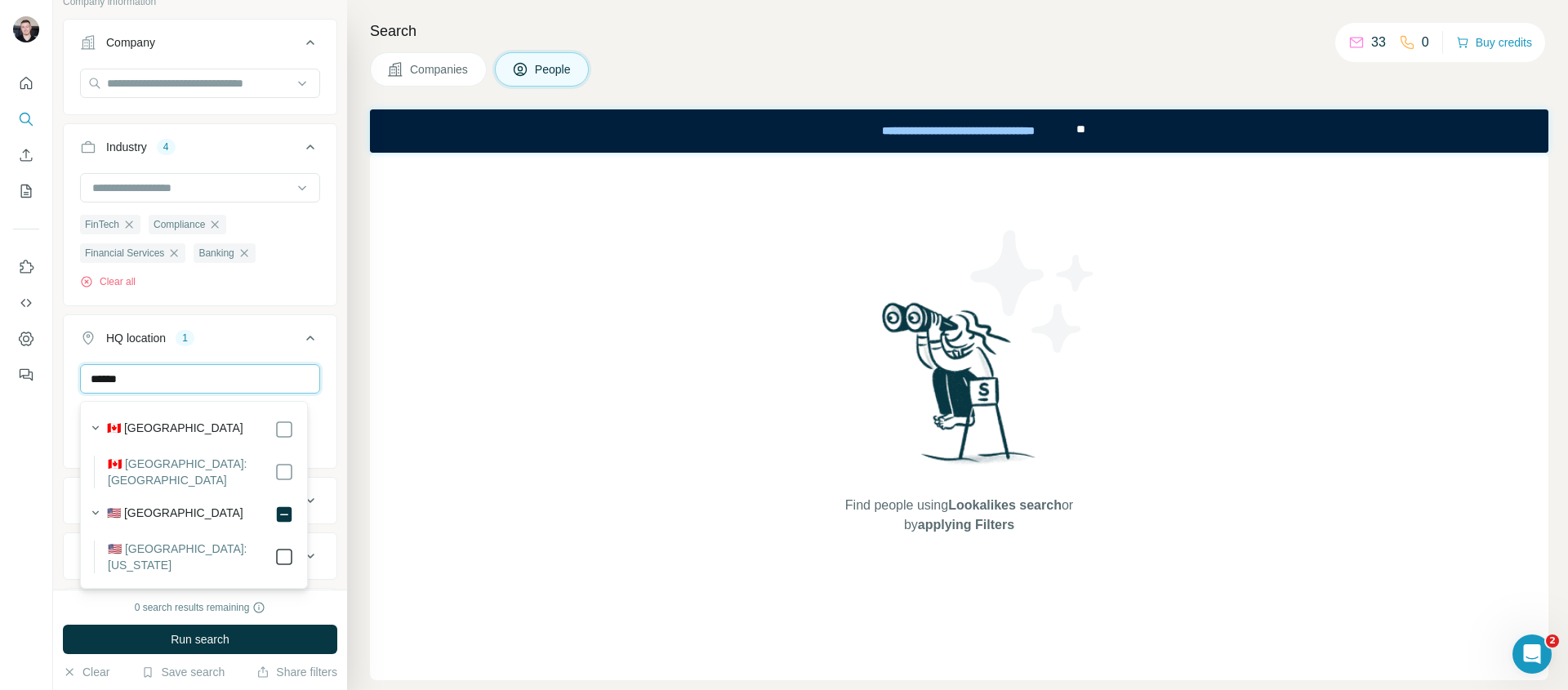
type input "******"
click at [333, 478] on div "New search Hide Company lookalikes Personal information Job title 4 compliance …" at bounding box center [200, 295] width 294 height 590
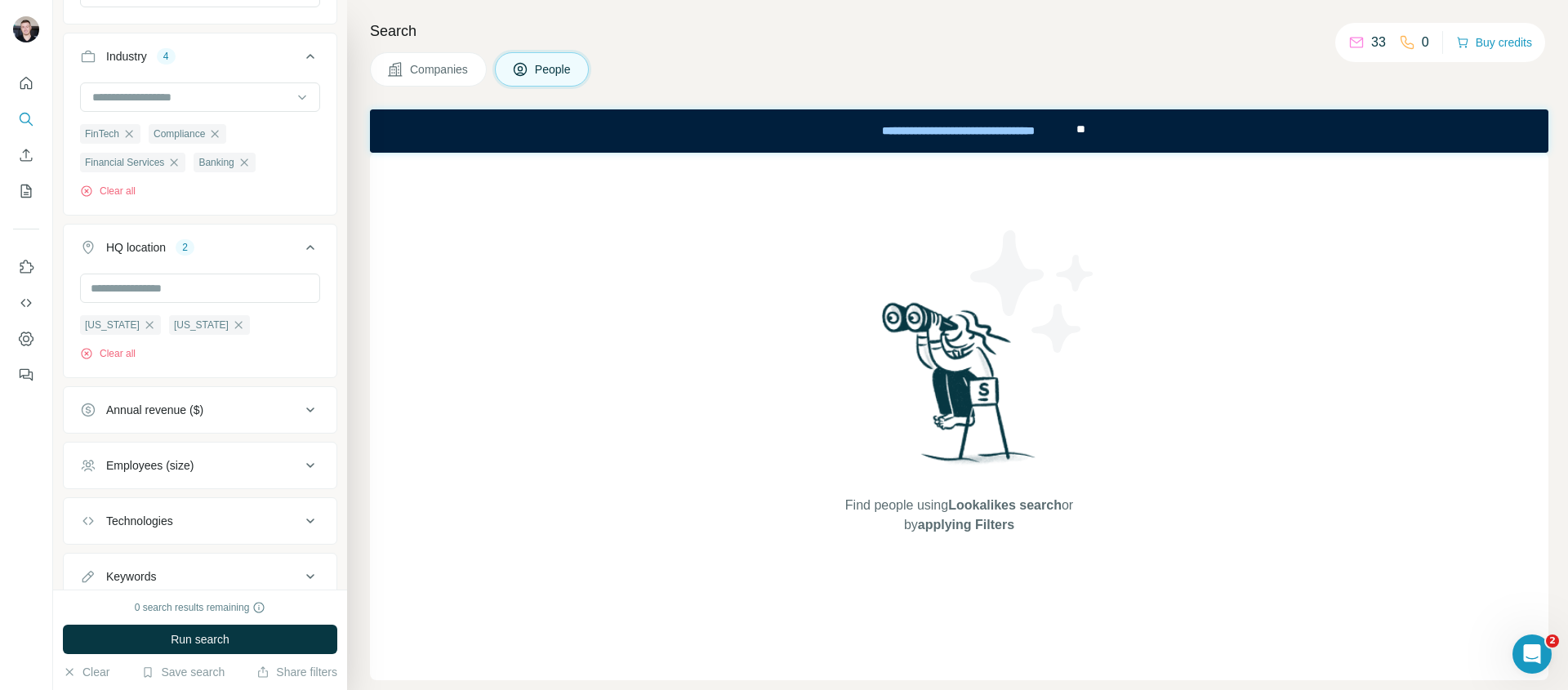
scroll to position [817, 0]
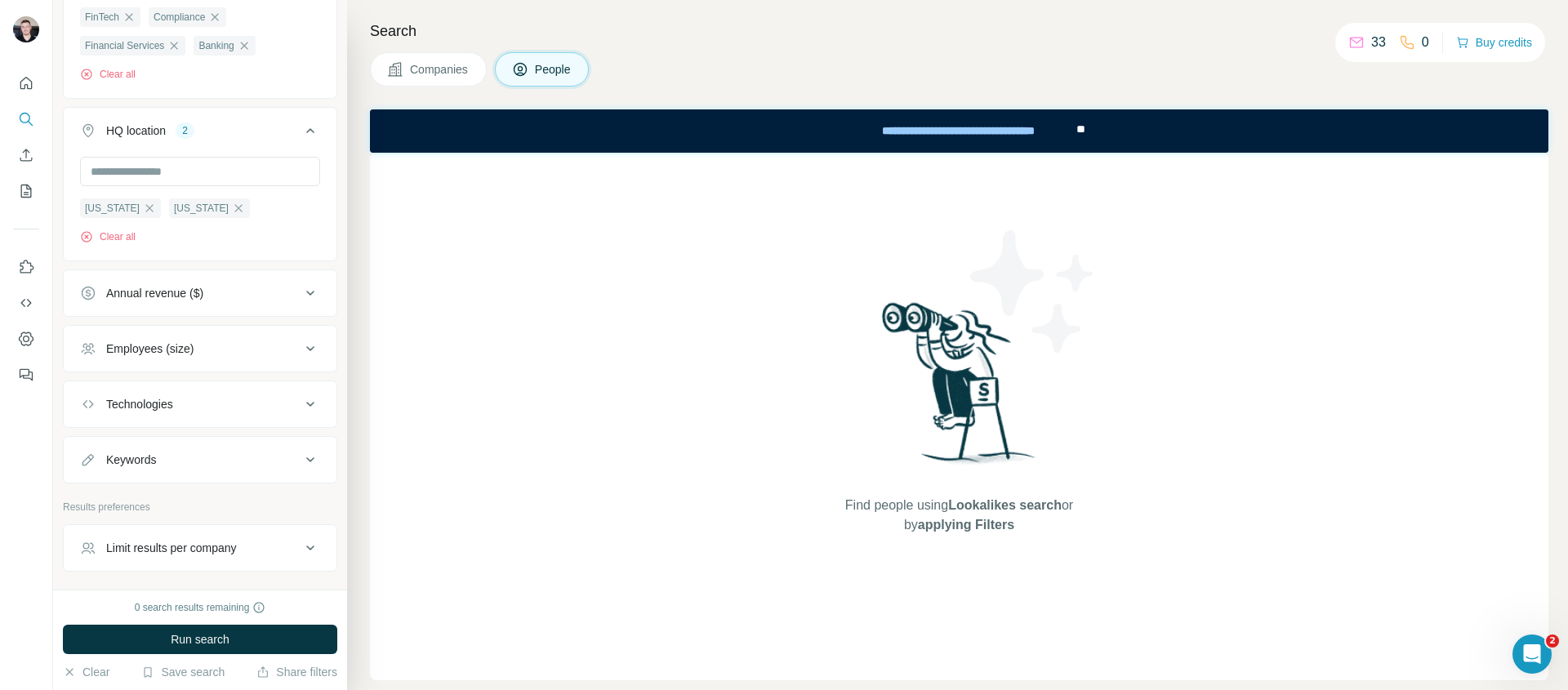
click at [209, 363] on button "Employees (size)" at bounding box center [200, 349] width 273 height 40
click at [87, 447] on icon at bounding box center [90, 444] width 20 height 20
click at [87, 442] on icon at bounding box center [90, 444] width 16 height 16
click at [85, 481] on icon at bounding box center [90, 475] width 20 height 20
click at [87, 505] on icon at bounding box center [90, 506] width 20 height 20
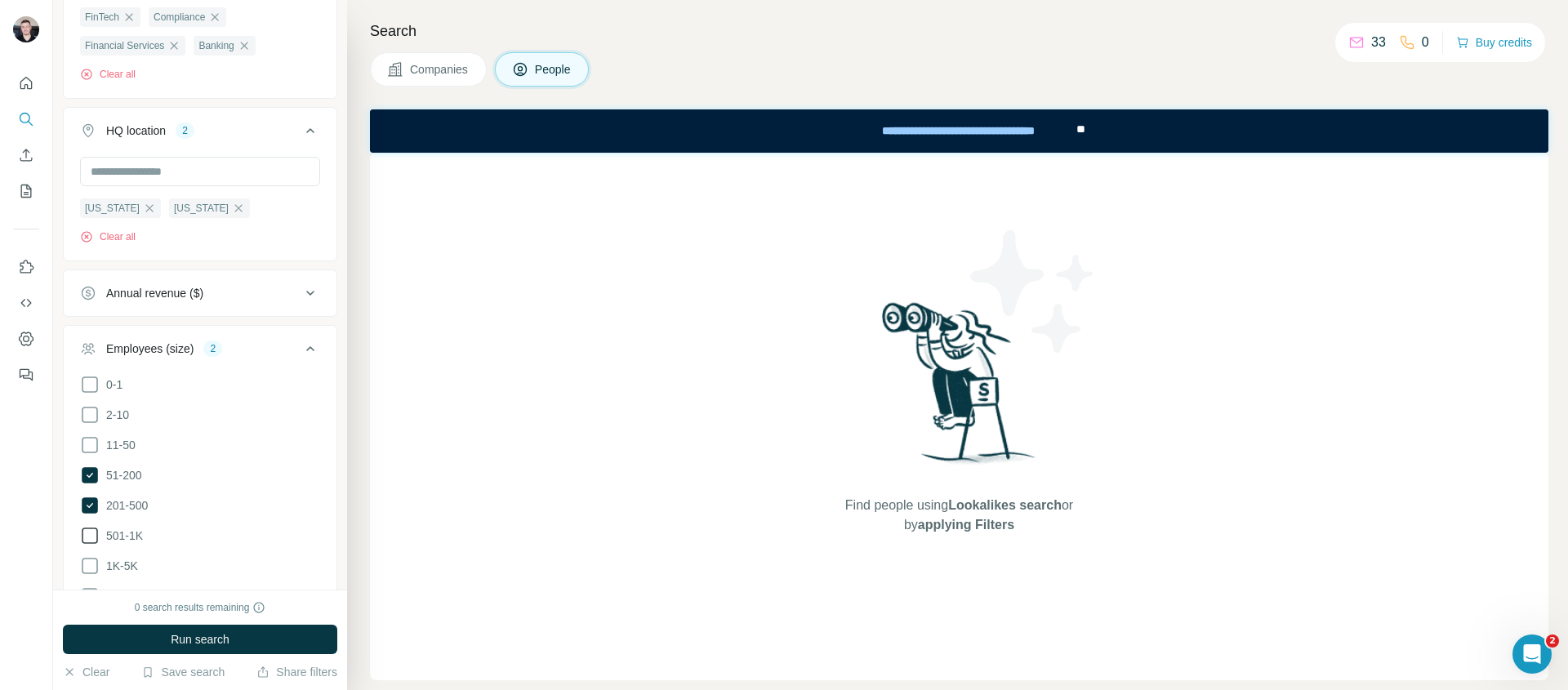
click at [87, 539] on icon at bounding box center [90, 536] width 20 height 20
click at [89, 568] on icon at bounding box center [90, 566] width 20 height 20
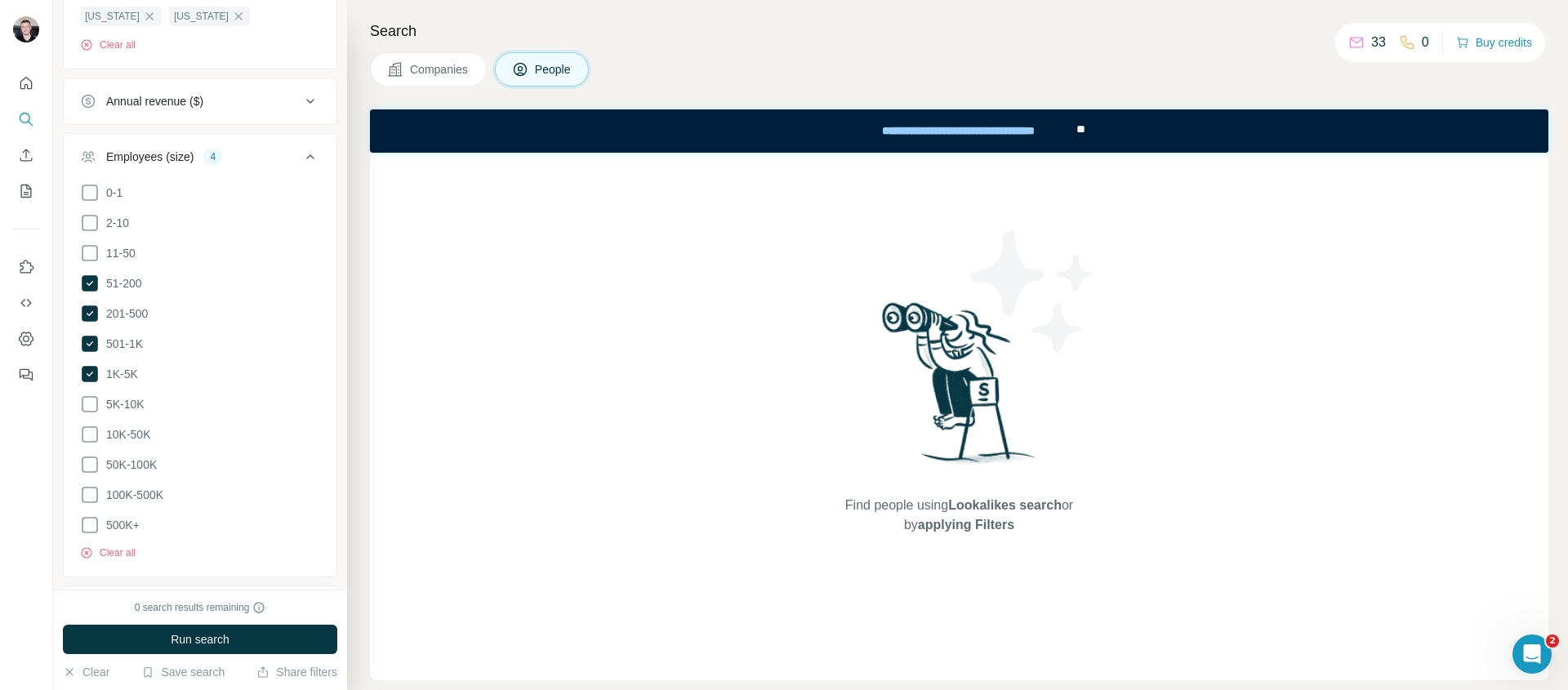
click at [90, 415] on ul "0-1 2-10 11-50 [PHONE_NUMBER] 501-1K 1K-5K 5K-10K 10K-50K 50K-100K 100K-500K 50…" at bounding box center [200, 359] width 240 height 353
drag, startPoint x: 90, startPoint y: 412, endPoint x: 90, endPoint y: 421, distance: 9.0
click at [90, 412] on icon at bounding box center [90, 404] width 20 height 20
click at [90, 429] on icon at bounding box center [90, 434] width 20 height 20
click at [159, 639] on button "Run search" at bounding box center [200, 639] width 275 height 29
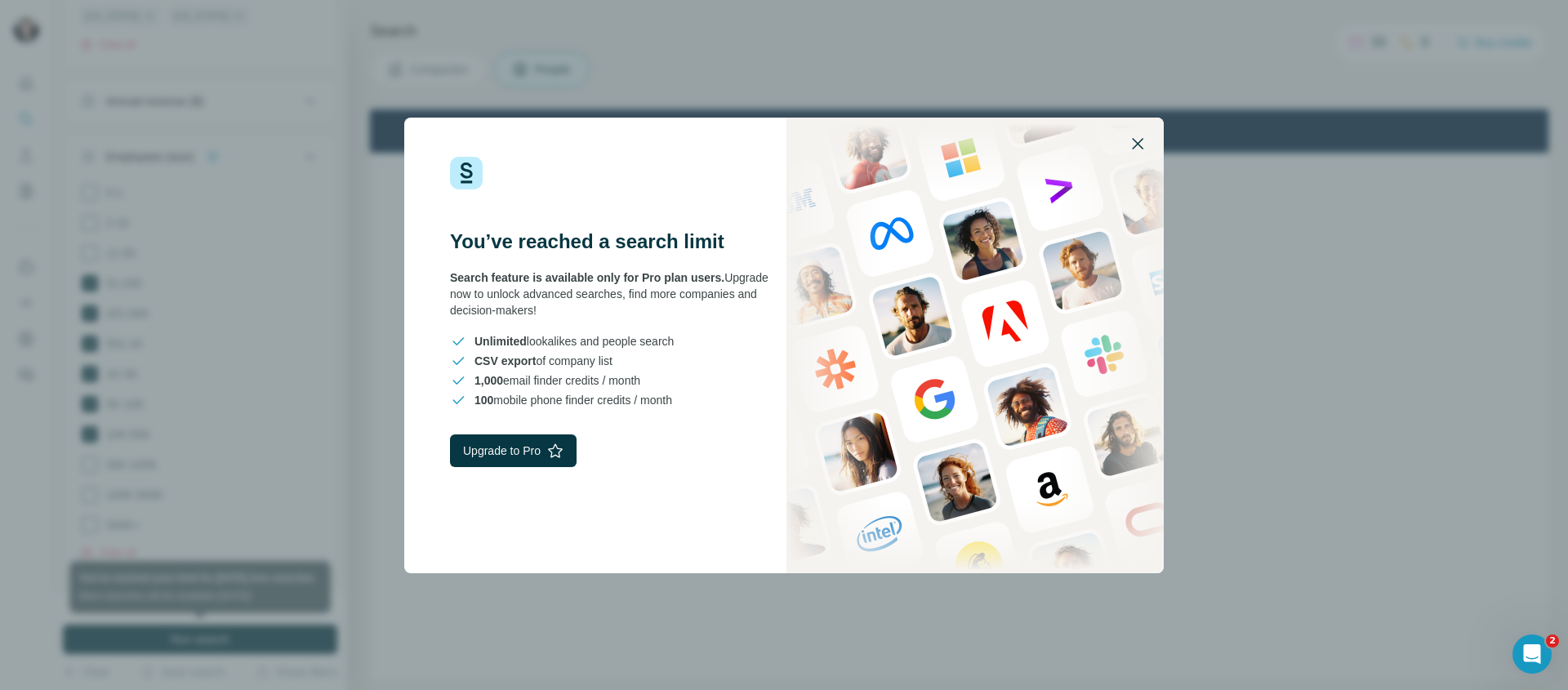
click at [1145, 150] on icon "button" at bounding box center [1137, 143] width 20 height 20
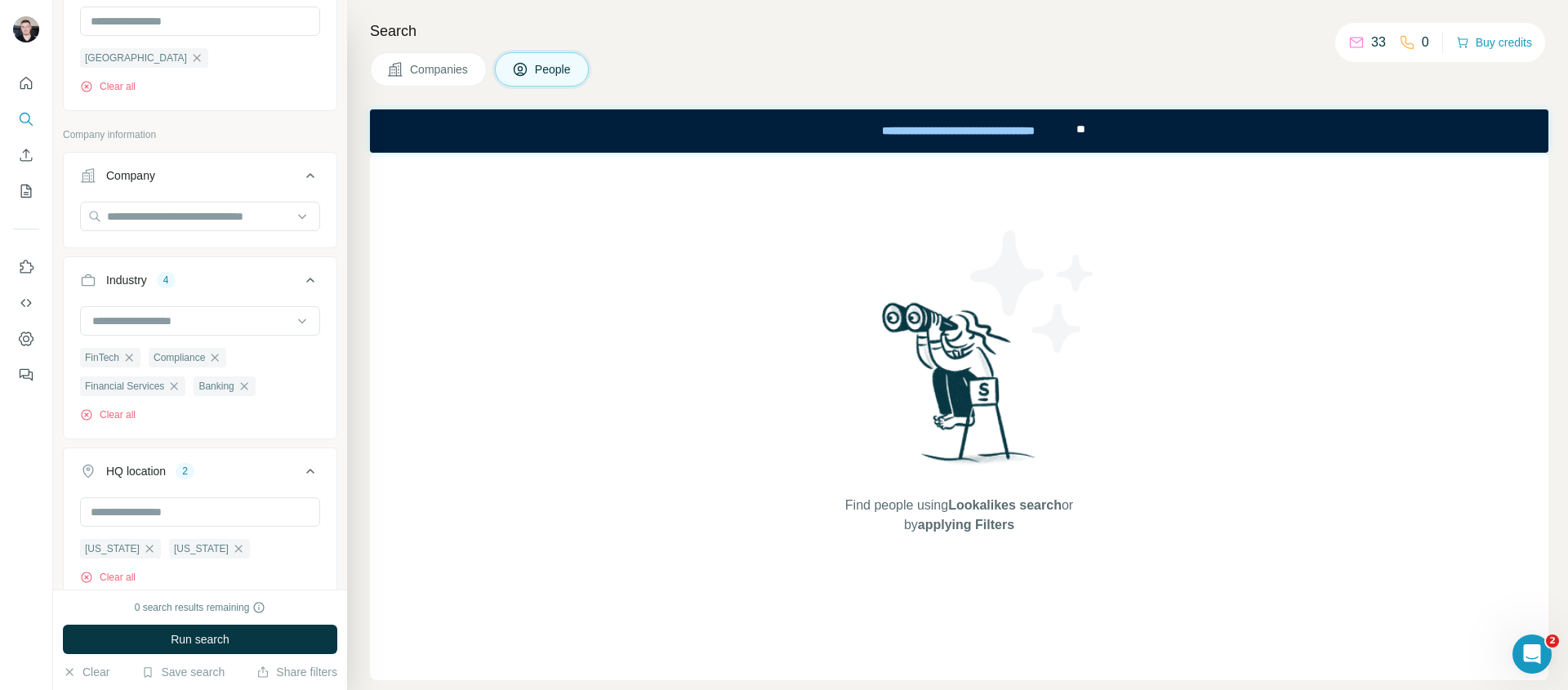
scroll to position [475, 0]
click at [1033, 130] on div "**********" at bounding box center [957, 131] width 230 height 36
